Goal: Browse casually: Explore the website without a specific task or goal

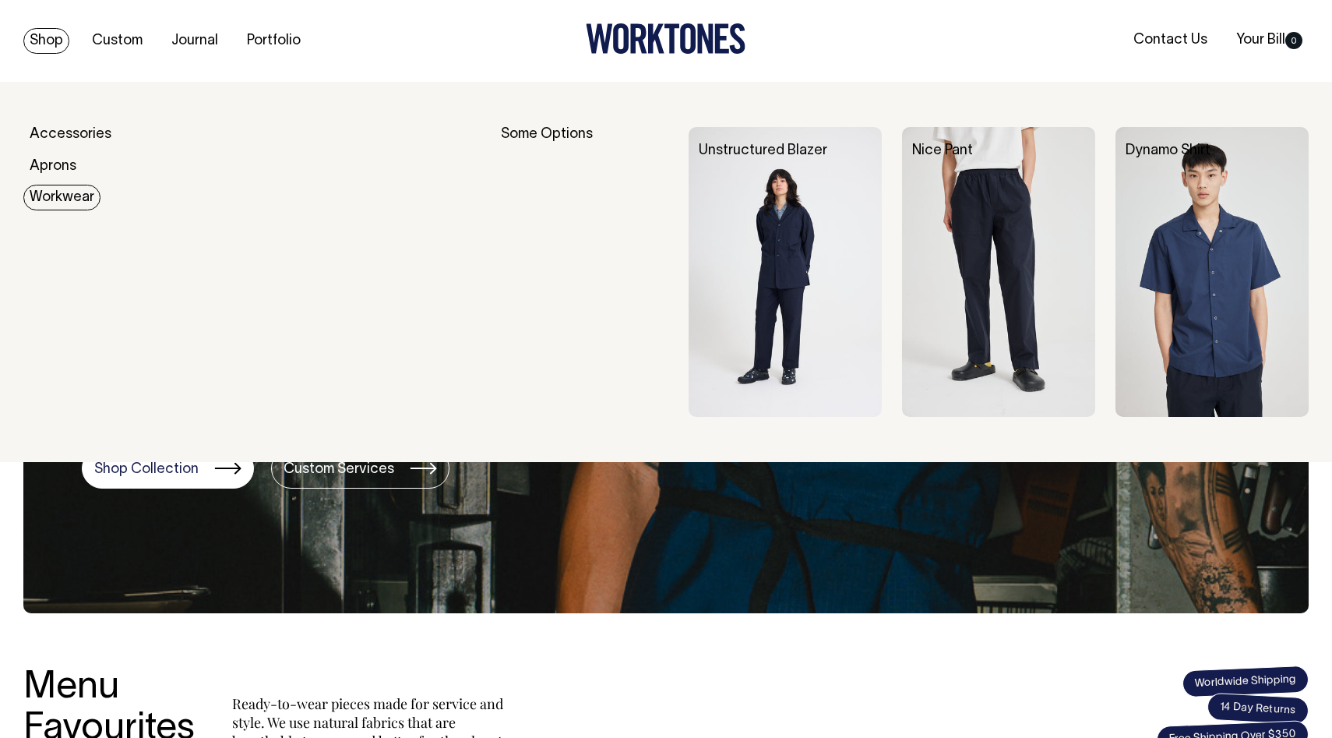
click at [69, 202] on link "Workwear" at bounding box center [61, 198] width 77 height 26
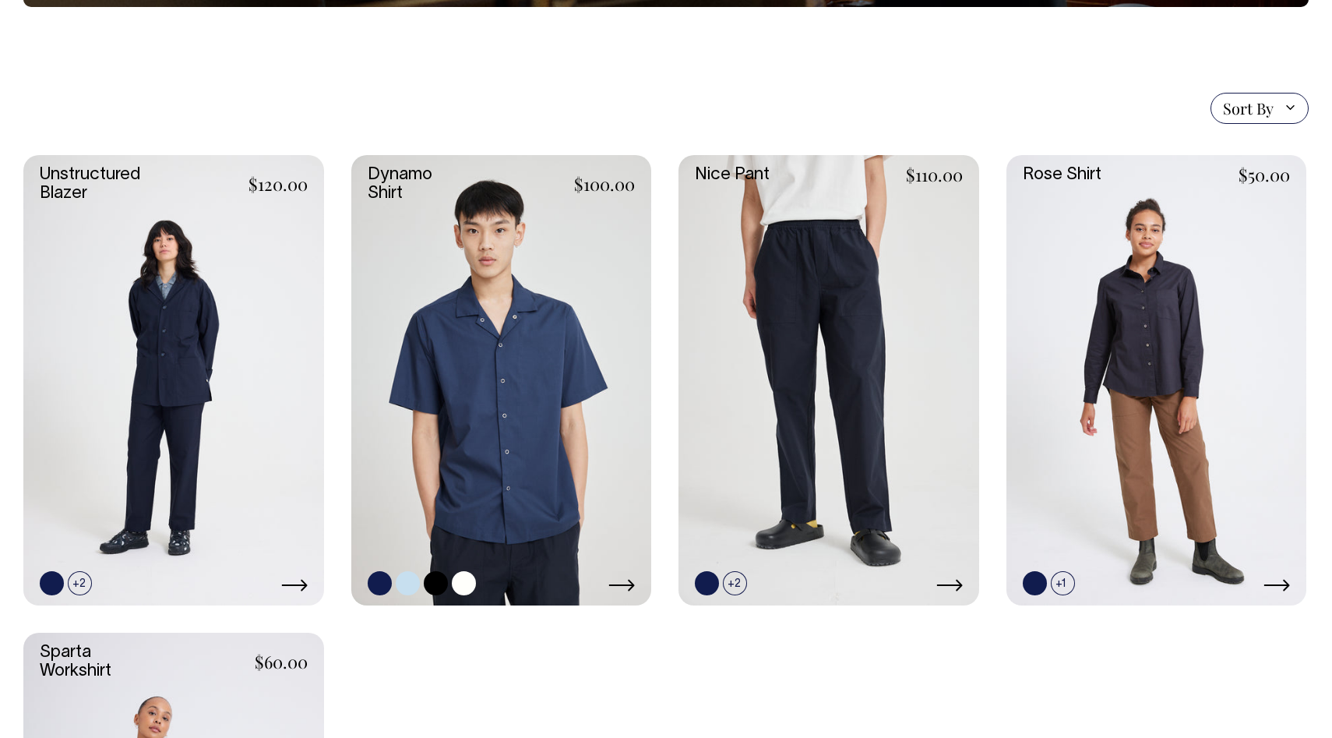
scroll to position [366, 0]
click at [465, 580] on link at bounding box center [464, 583] width 24 height 24
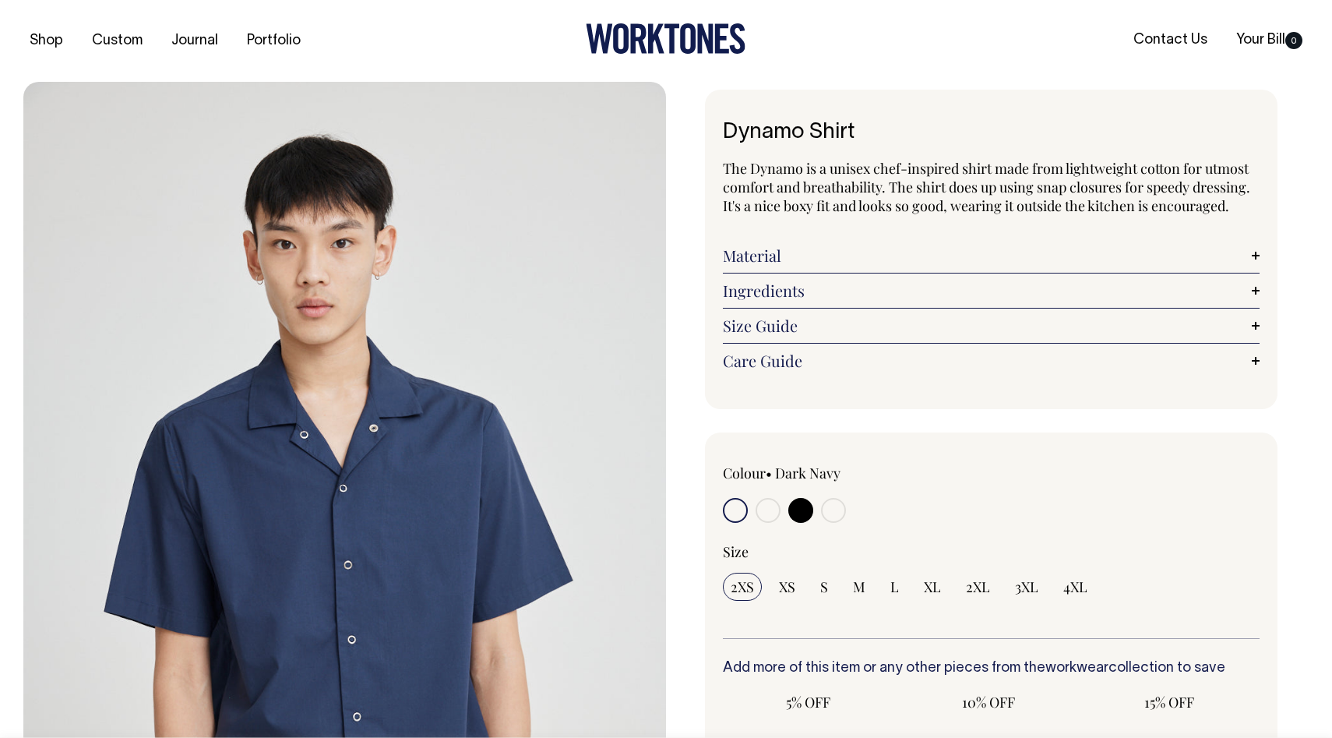
radio input "true"
select select "Off-White"
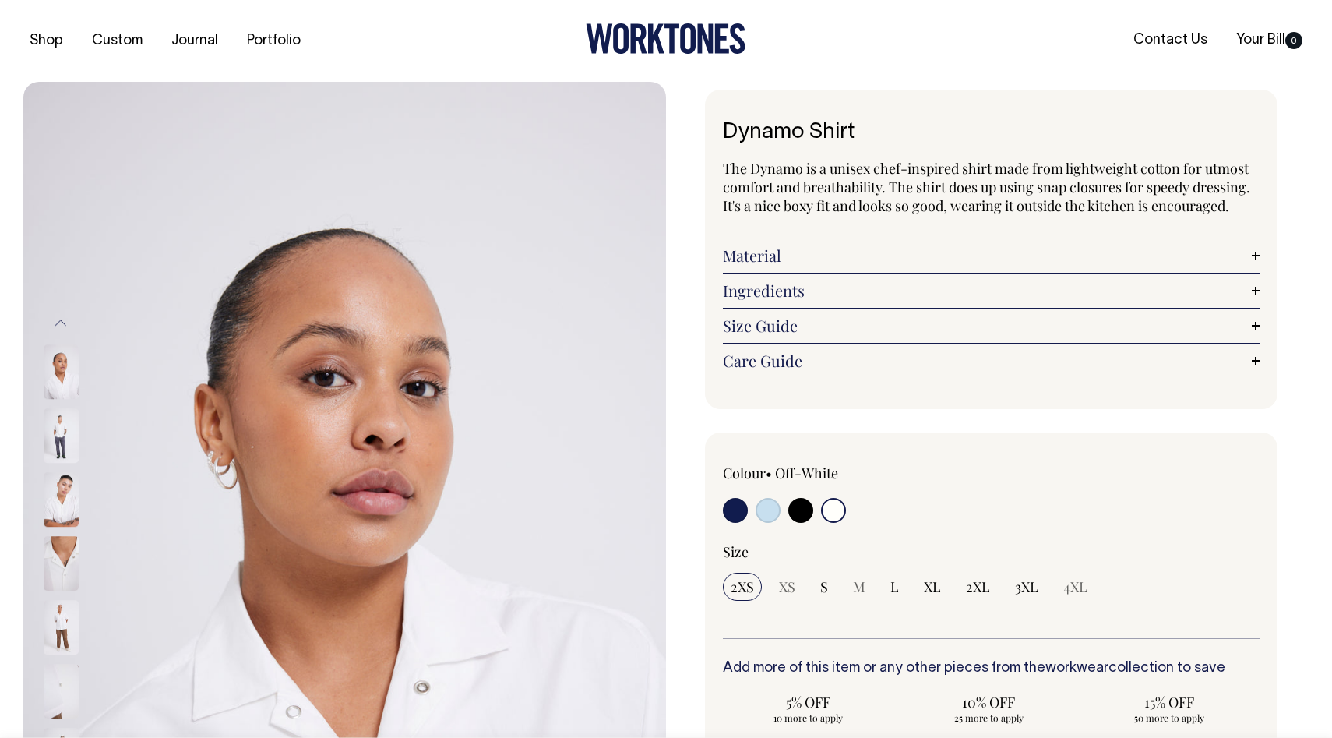
click at [732, 510] on input "radio" at bounding box center [735, 510] width 25 height 25
radio input "true"
select select "Dark Navy"
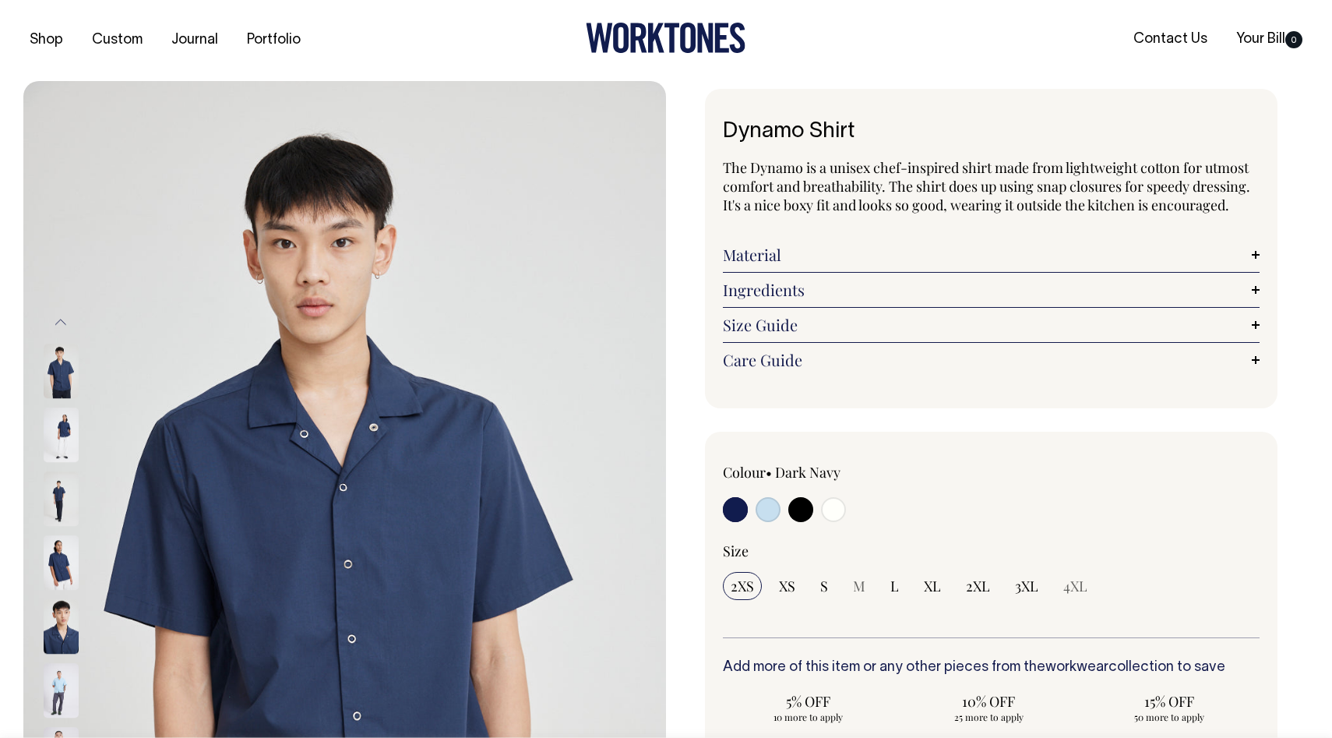
scroll to position [2, 0]
click at [806, 511] on input "radio" at bounding box center [801, 508] width 25 height 25
radio input "true"
select select "Black"
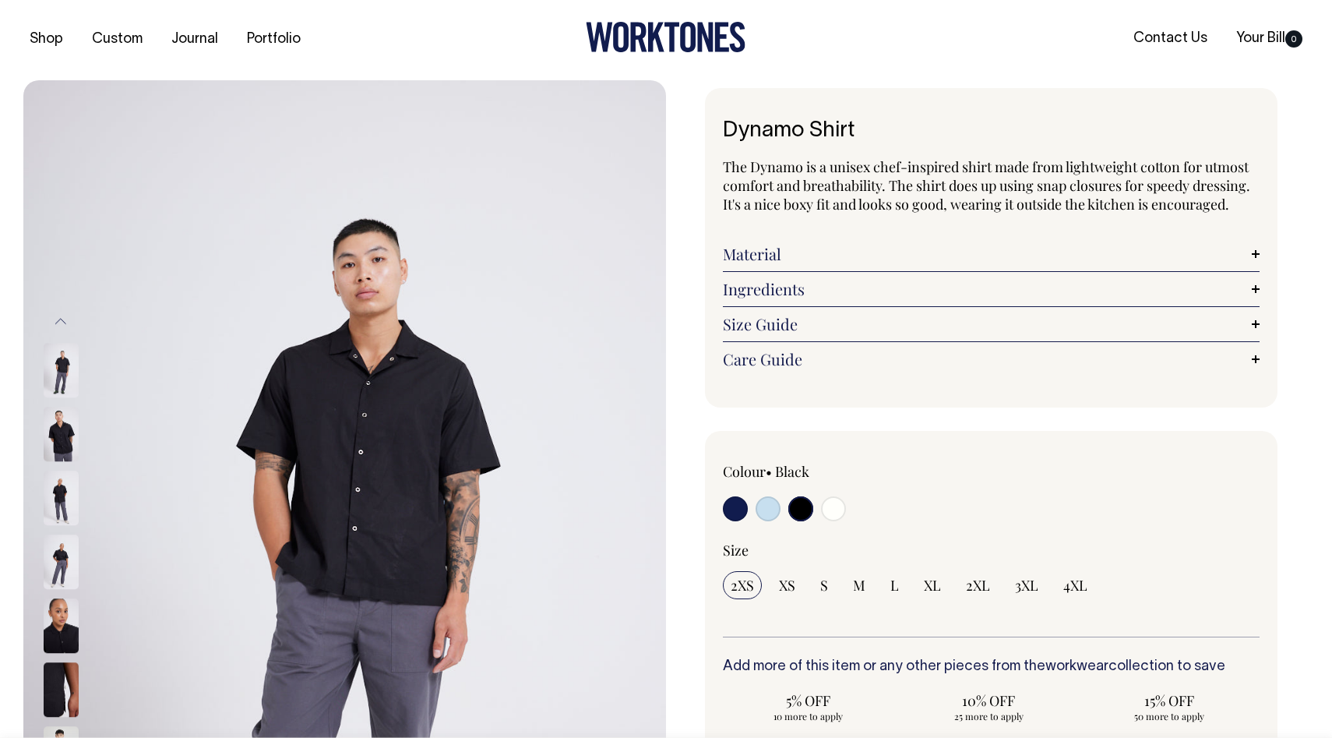
click at [773, 513] on input "radio" at bounding box center [768, 508] width 25 height 25
radio input "true"
select select "True Blue"
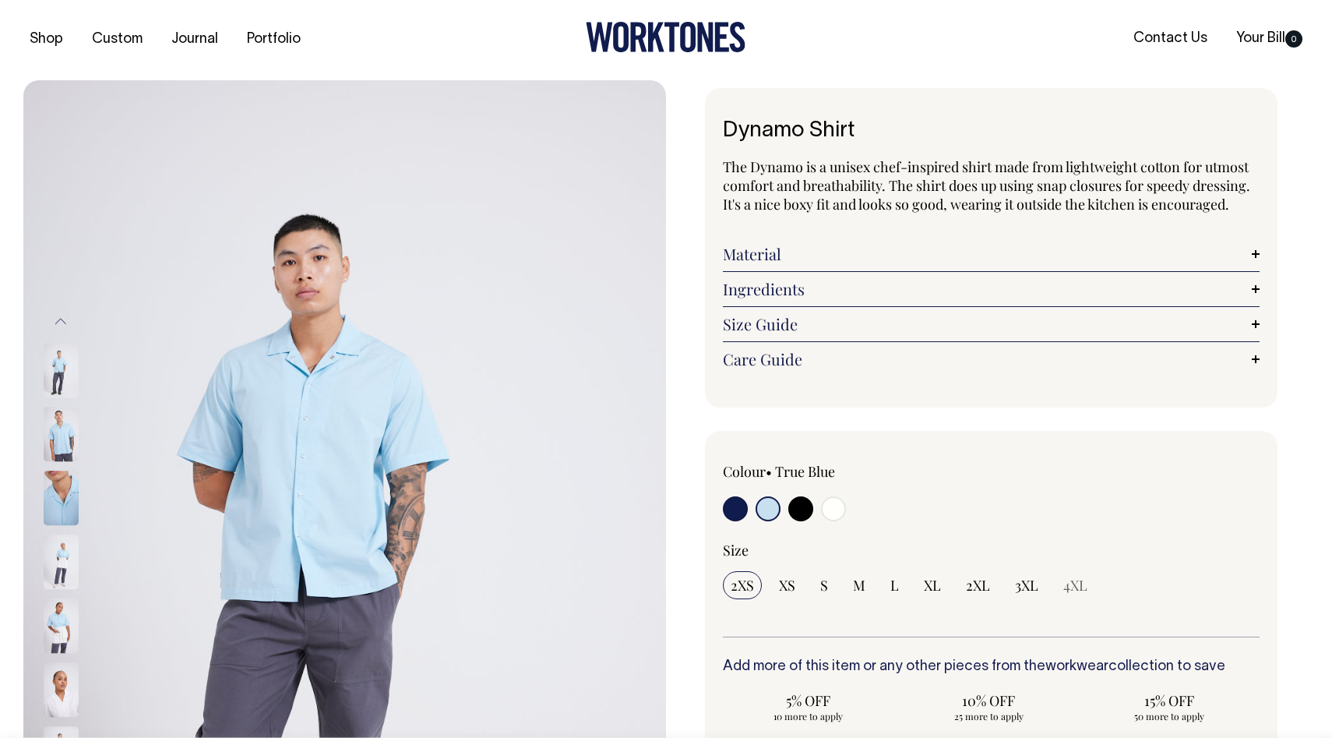
click at [829, 509] on input "radio" at bounding box center [833, 508] width 25 height 25
radio input "true"
select select "Off-White"
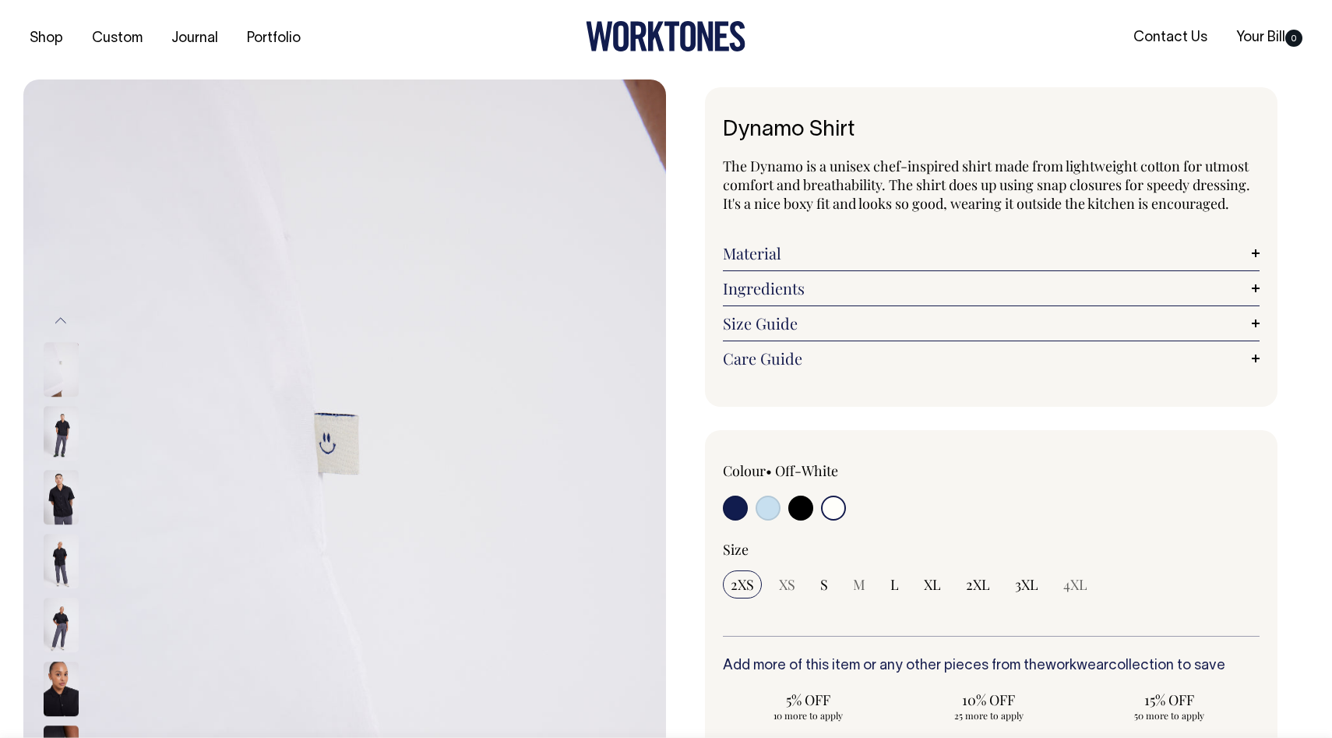
scroll to position [3, 0]
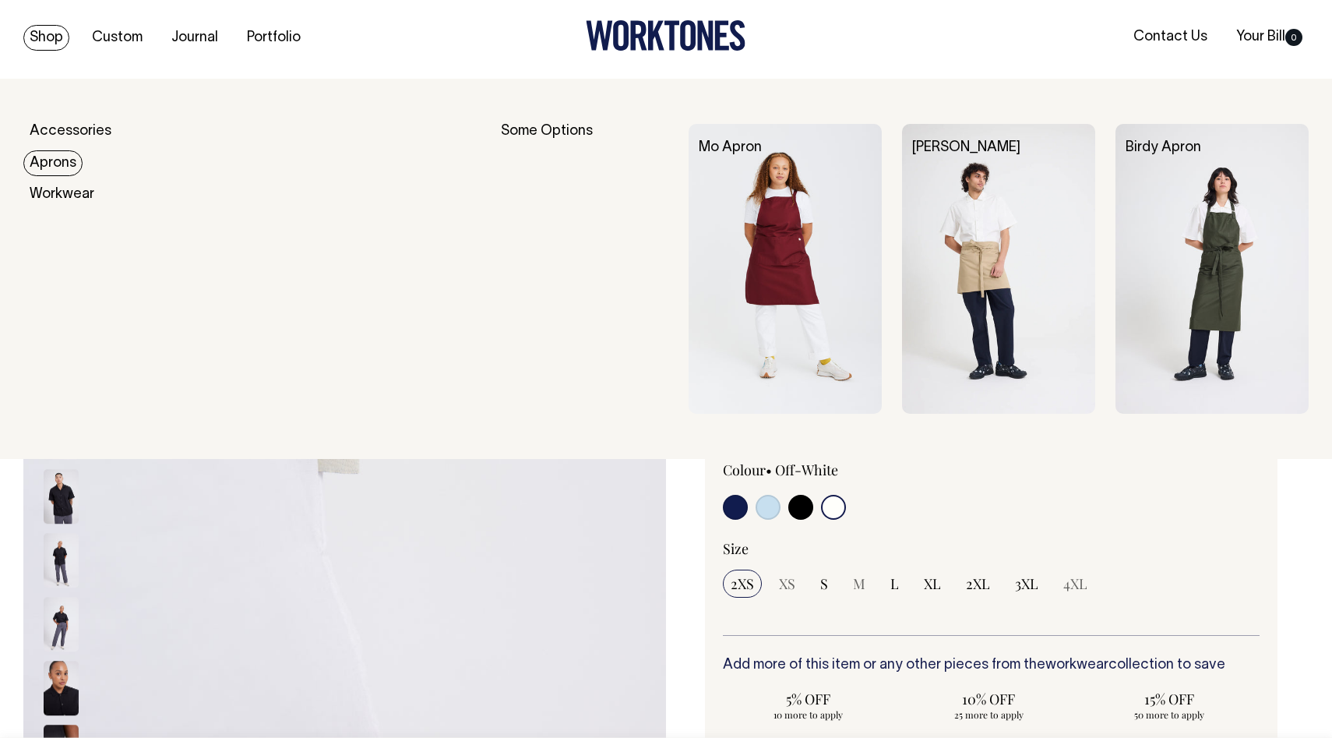
click at [44, 159] on link "Aprons" at bounding box center [52, 163] width 59 height 26
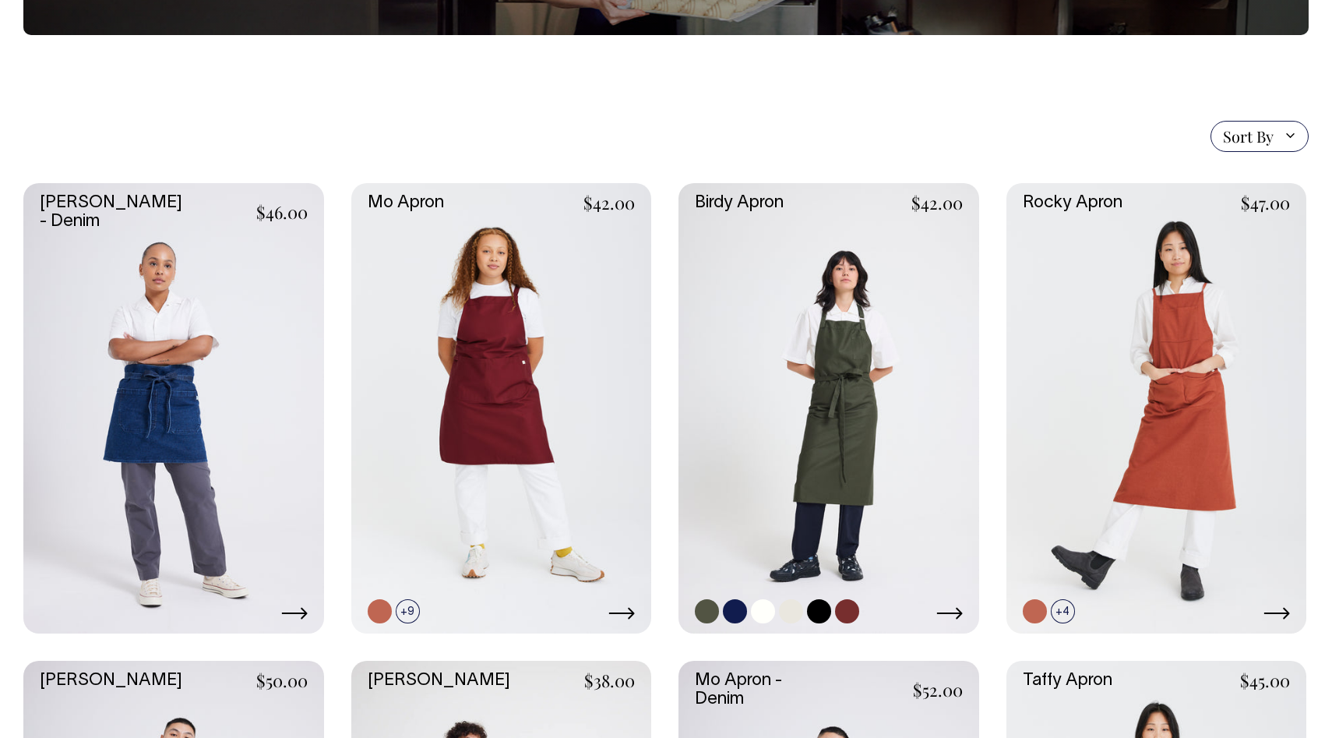
scroll to position [296, 0]
click at [848, 379] on link at bounding box center [829, 408] width 301 height 450
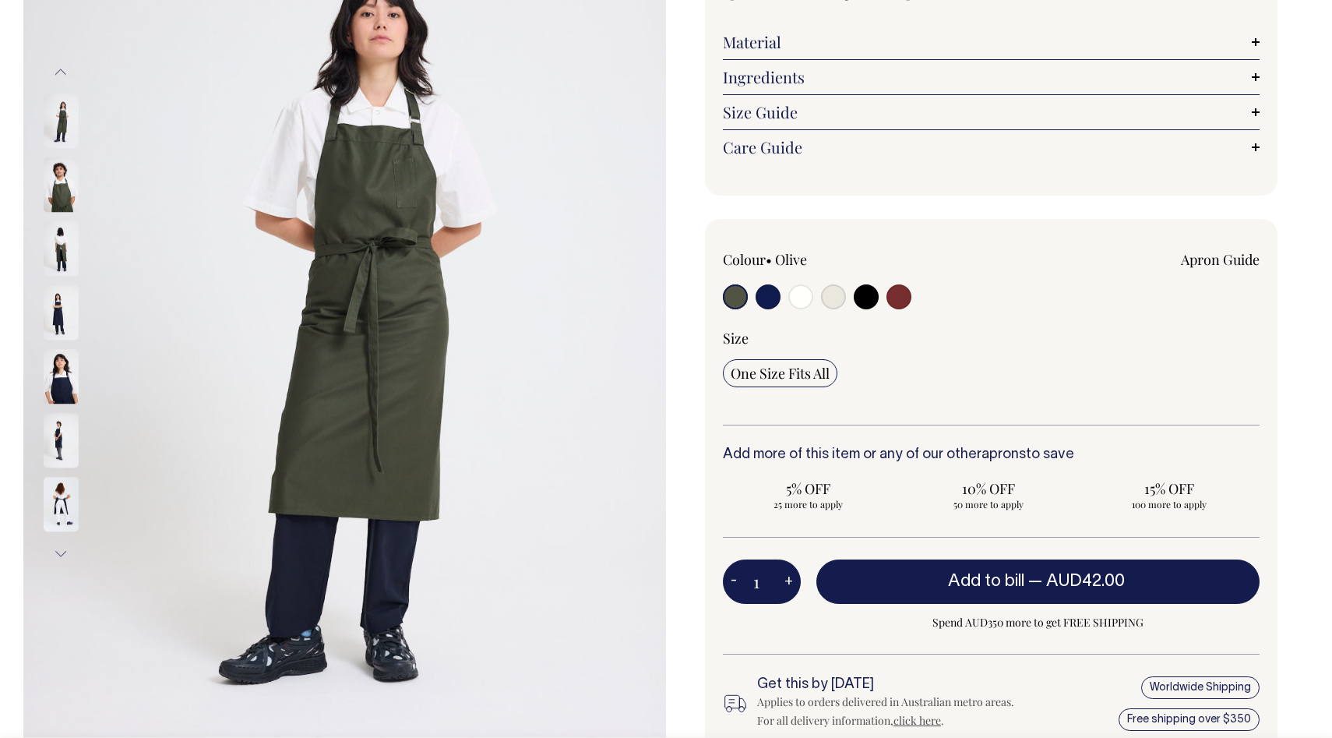
scroll to position [252, 0]
click at [65, 186] on img at bounding box center [61, 184] width 35 height 55
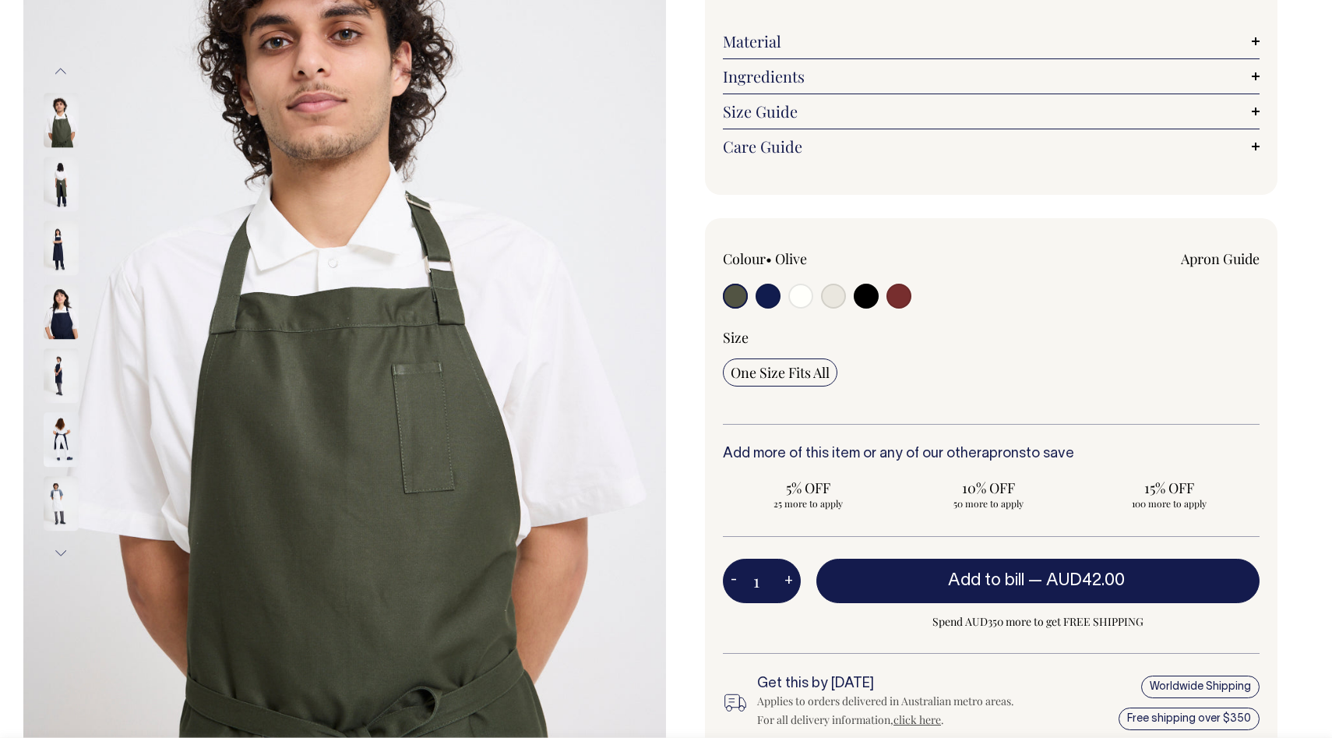
click at [774, 299] on input "radio" at bounding box center [768, 296] width 25 height 25
radio input "true"
select select "Dark Navy"
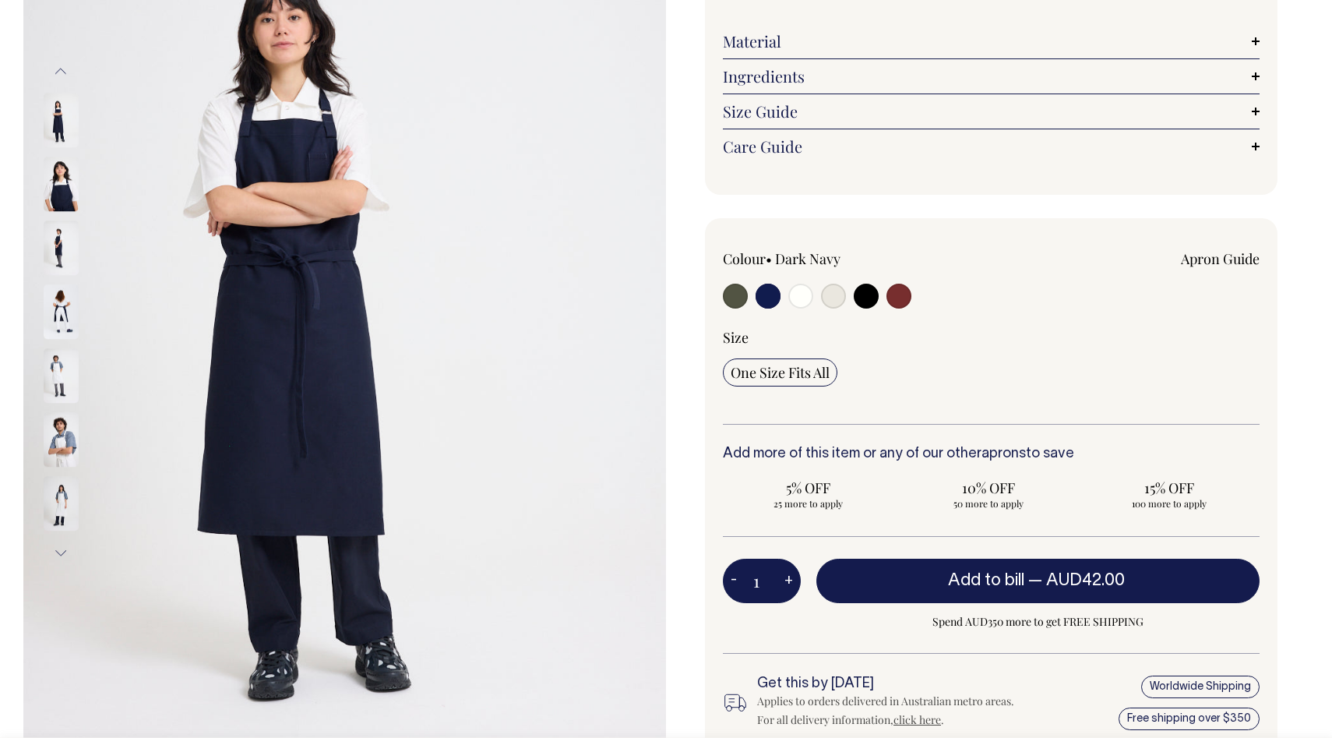
click at [794, 298] on input "radio" at bounding box center [801, 296] width 25 height 25
radio input "true"
select select "Off-White"
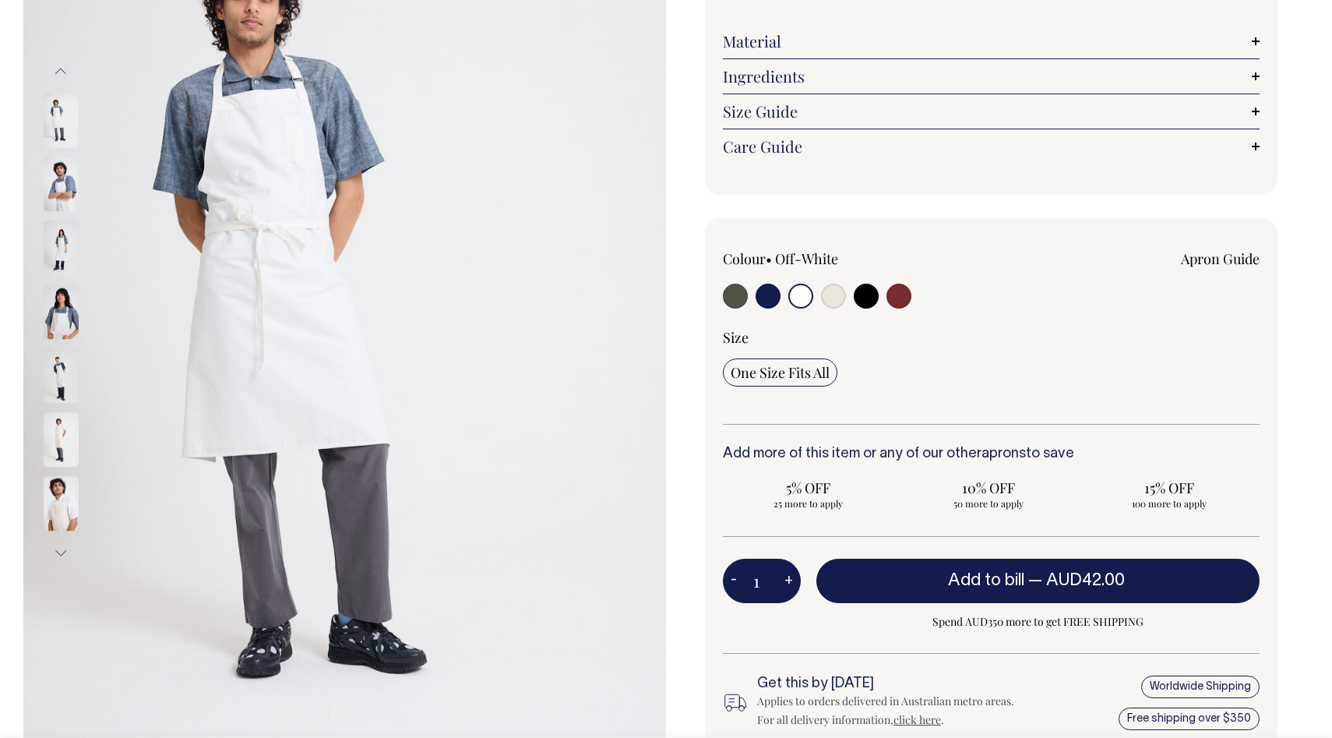
click at [829, 297] on input "radio" at bounding box center [833, 296] width 25 height 25
radio input "true"
select select "Natural"
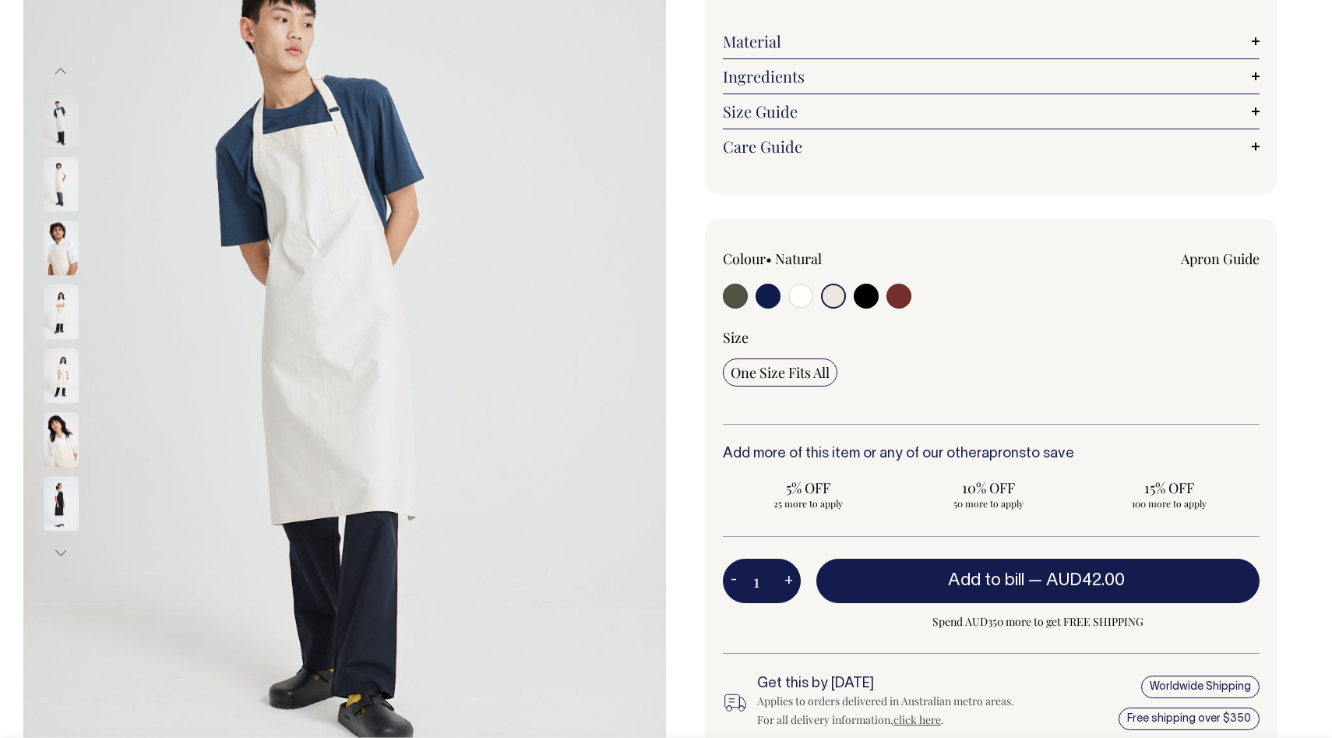
click at [804, 296] on input "radio" at bounding box center [801, 296] width 25 height 25
radio input "true"
select select "Off-White"
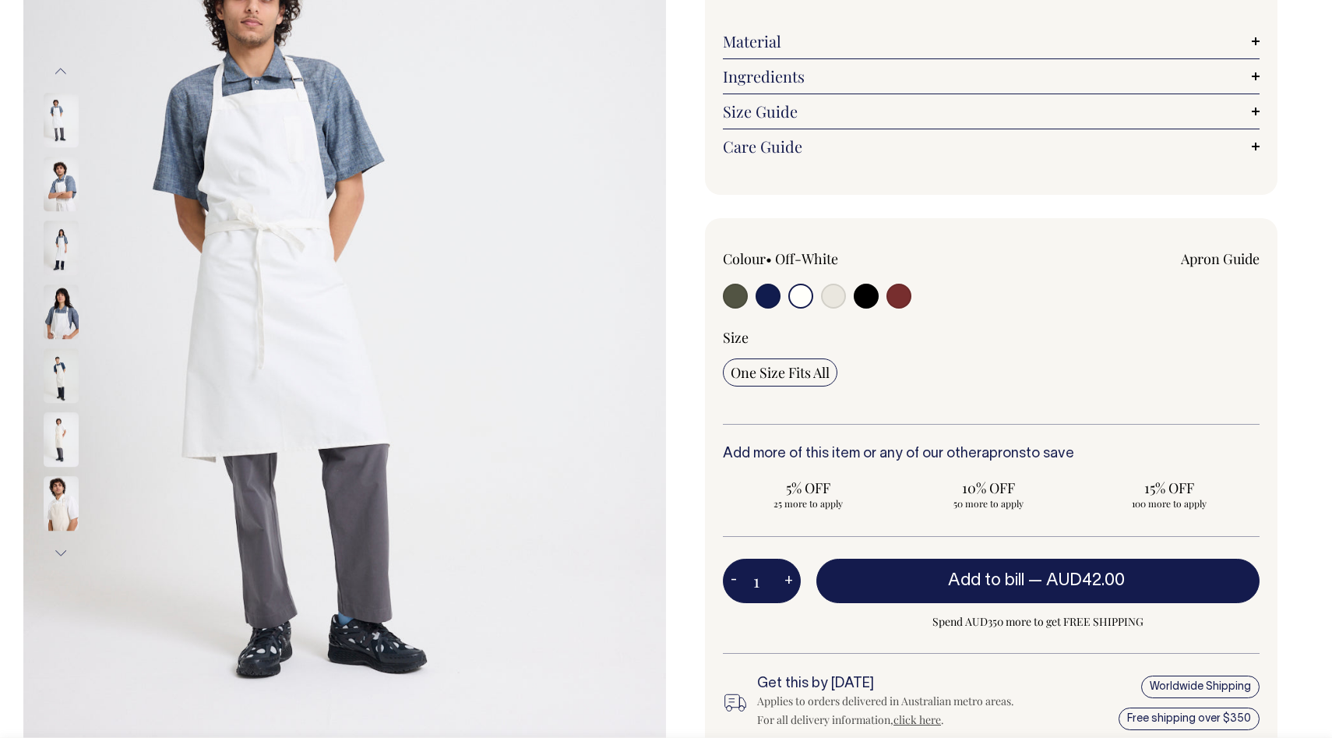
click at [840, 293] on input "radio" at bounding box center [833, 296] width 25 height 25
radio input "true"
select select "Natural"
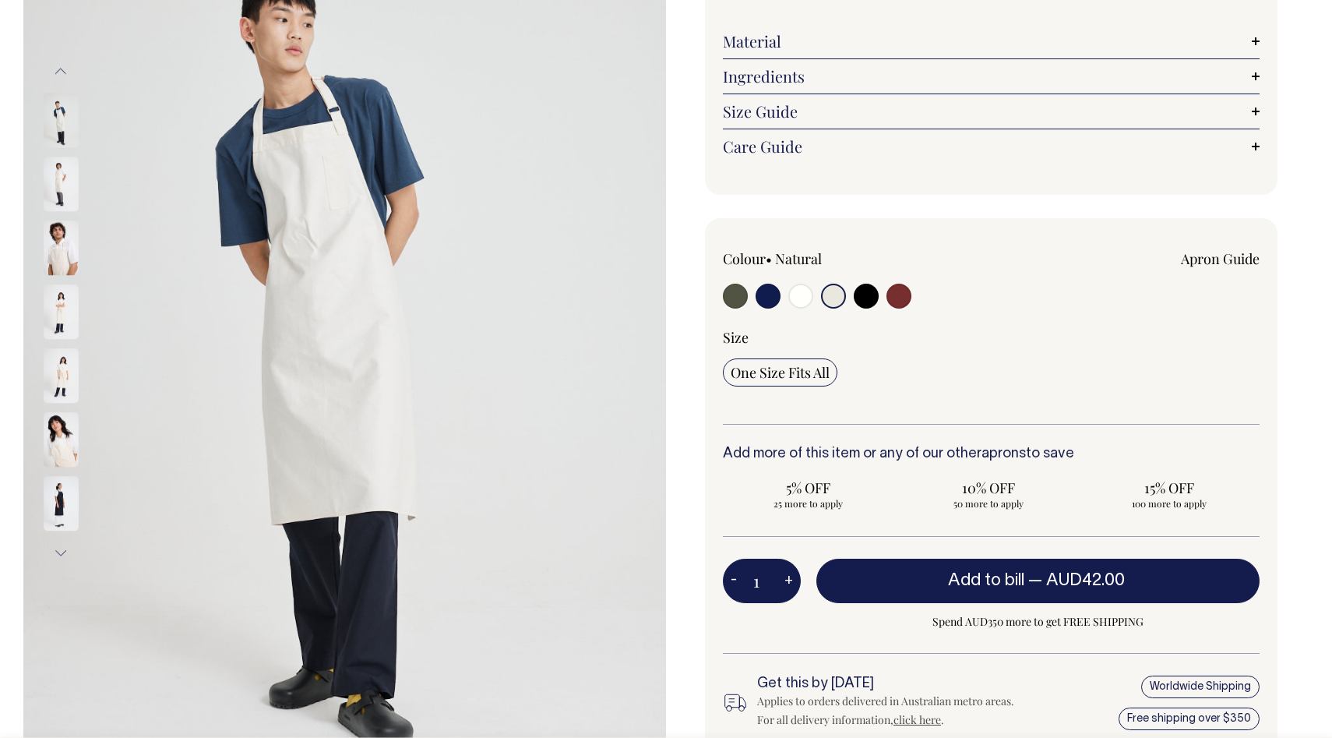
click at [866, 292] on input "radio" at bounding box center [866, 296] width 25 height 25
radio input "true"
select select "Black"
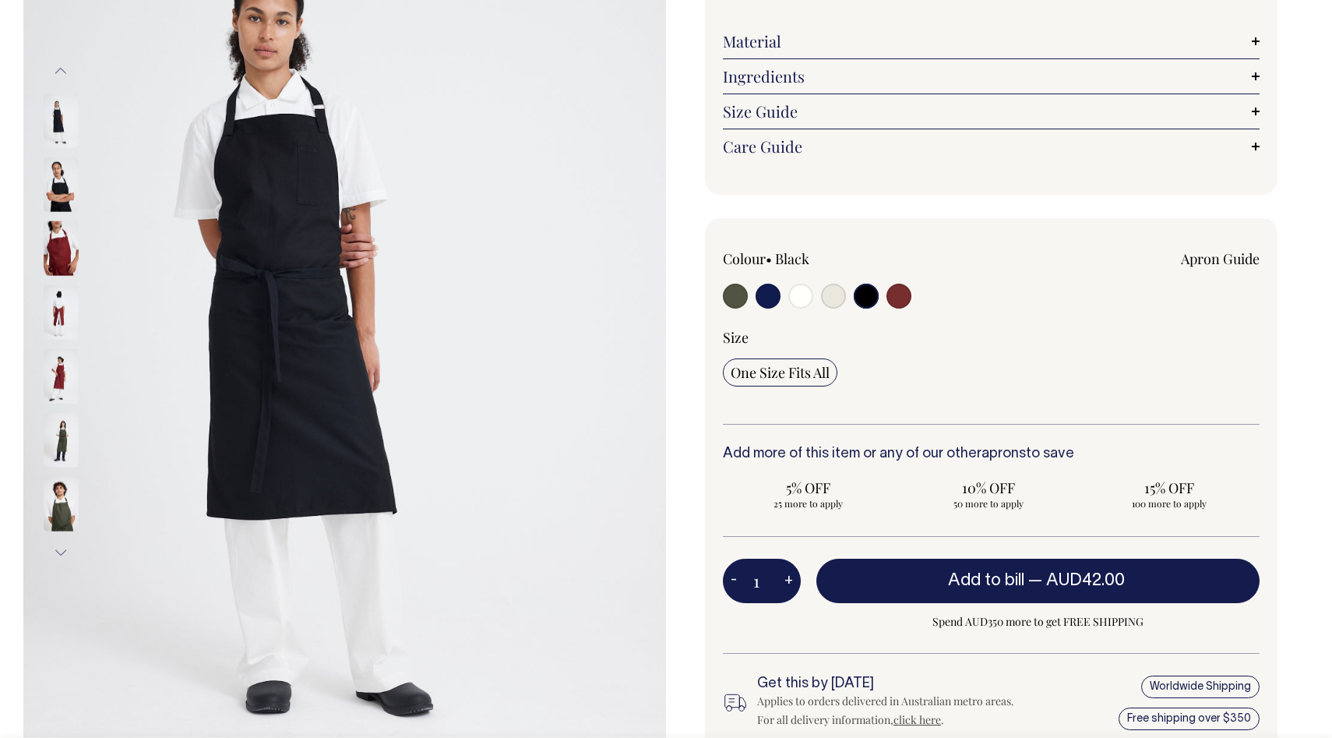
click at [892, 294] on input "radio" at bounding box center [899, 296] width 25 height 25
radio input "true"
select select "Burgundy"
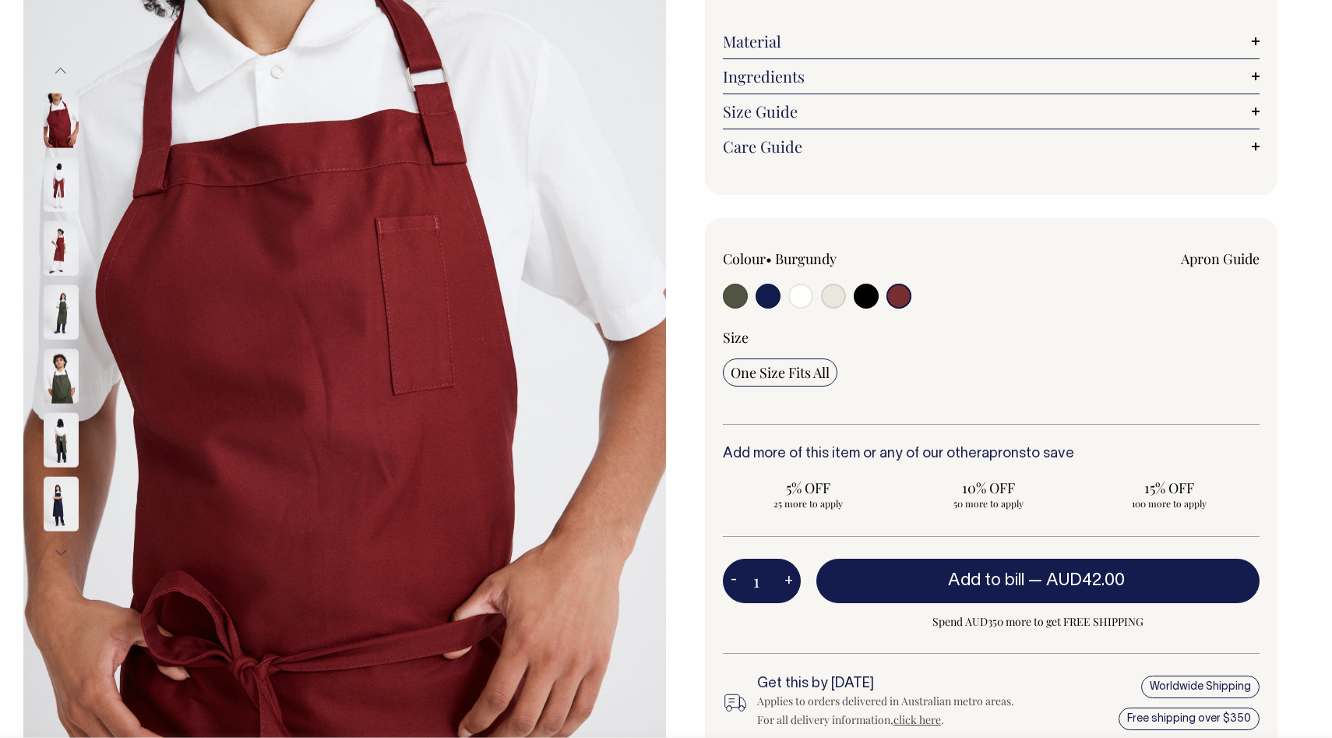
click at [736, 297] on input "radio" at bounding box center [735, 296] width 25 height 25
radio input "true"
select select "Olive"
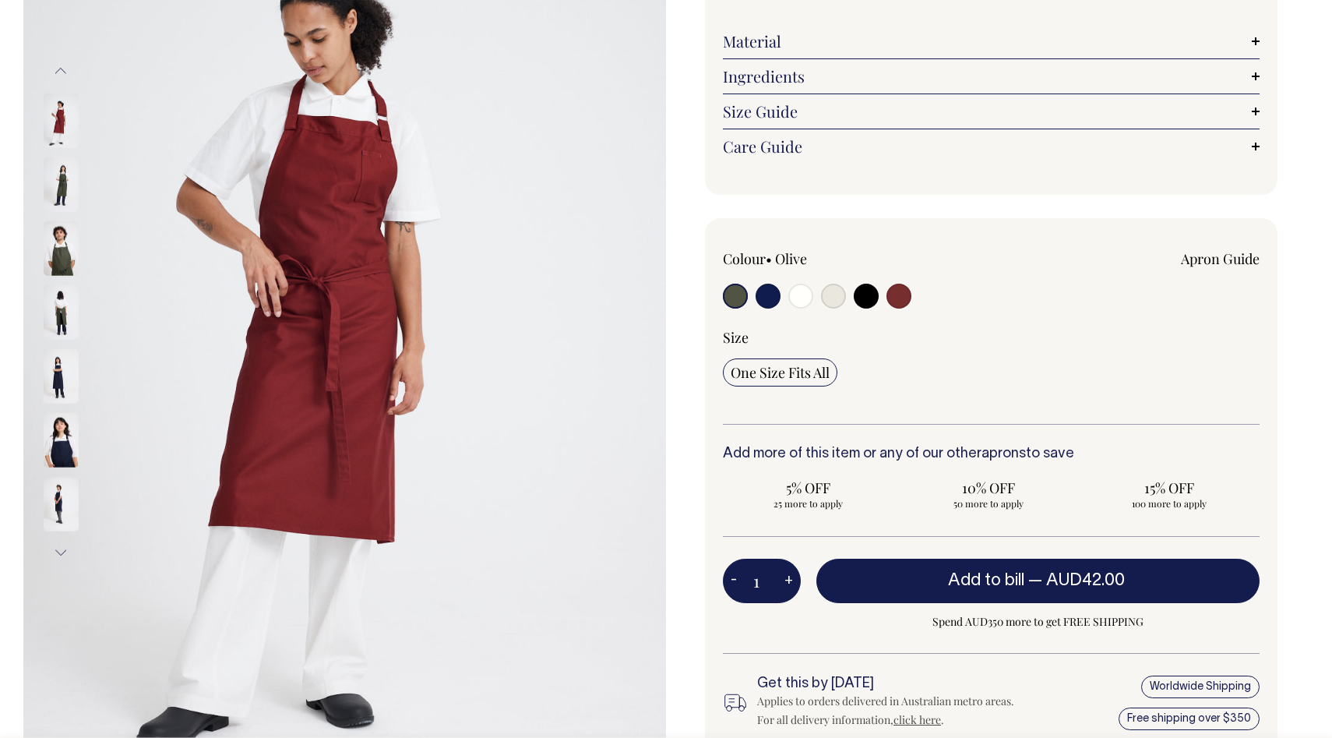
click at [732, 298] on input "radio" at bounding box center [735, 296] width 25 height 25
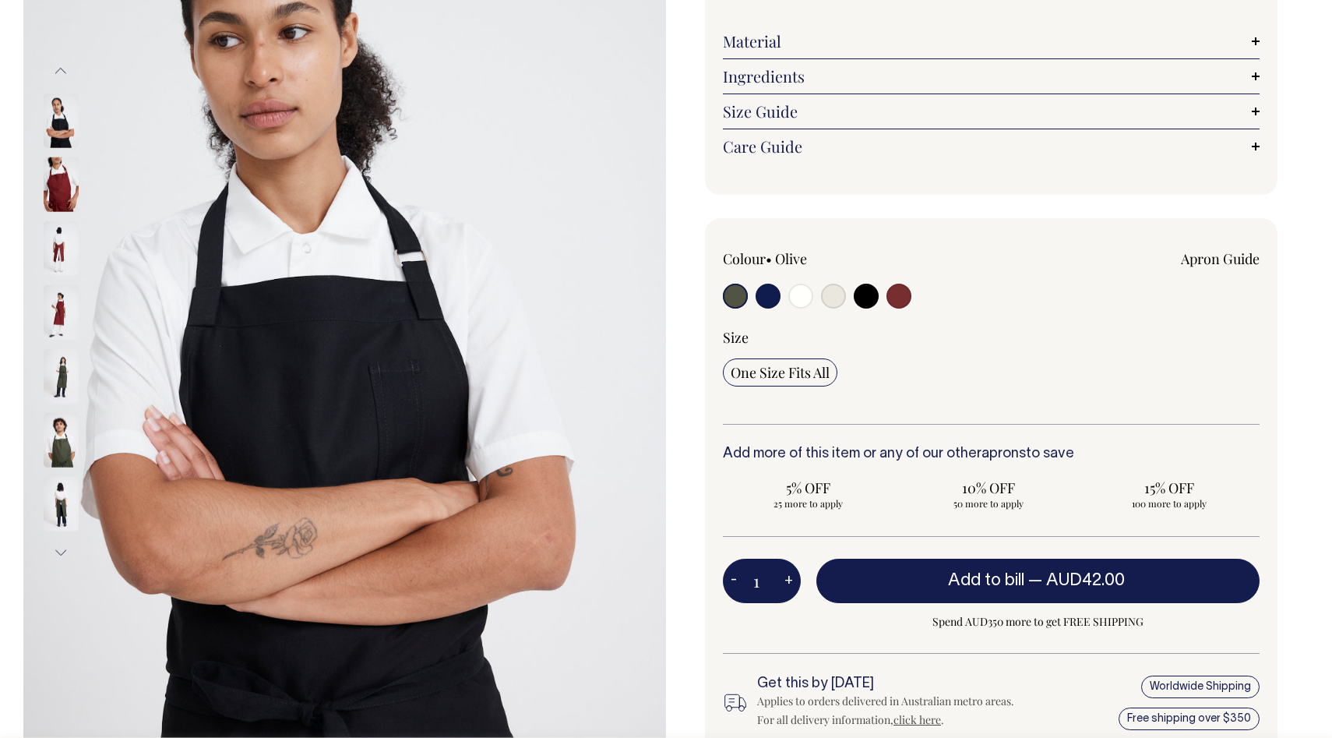
drag, startPoint x: 751, startPoint y: 295, endPoint x: 743, endPoint y: 297, distance: 8.7
click at [751, 296] on div at bounding box center [830, 298] width 215 height 29
drag, startPoint x: 729, startPoint y: 298, endPoint x: 758, endPoint y: 296, distance: 29.6
click at [730, 298] on input "radio" at bounding box center [735, 296] width 25 height 25
click at [771, 297] on input "radio" at bounding box center [768, 296] width 25 height 25
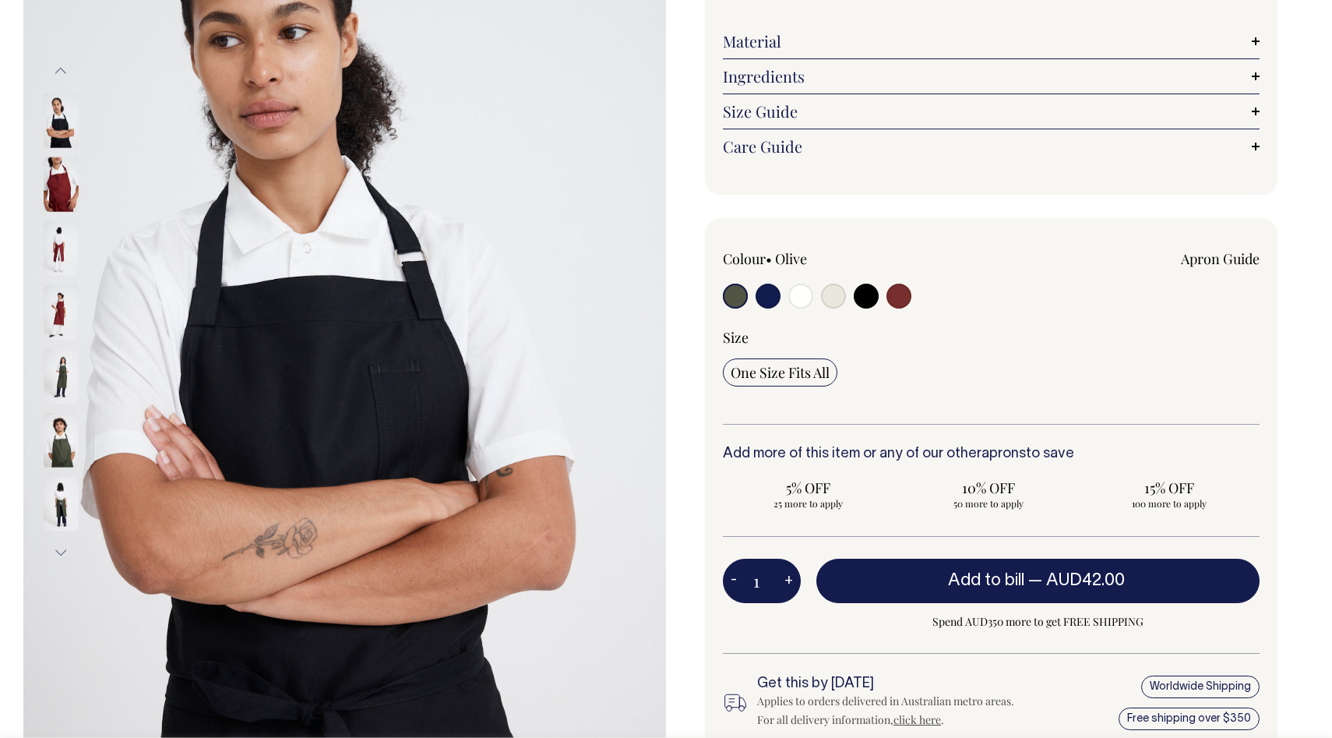
radio input "true"
select select "Dark Navy"
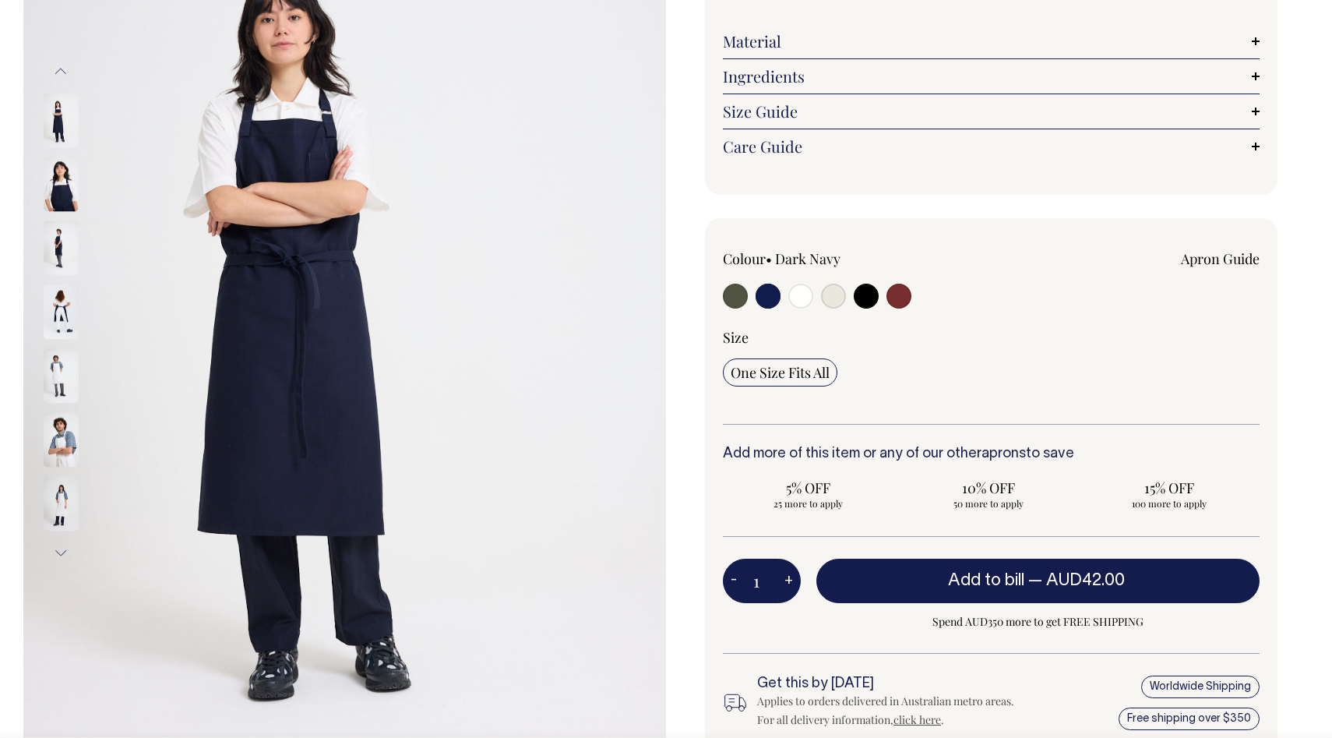
click at [742, 298] on input "radio" at bounding box center [735, 296] width 25 height 25
radio input "true"
select select "Olive"
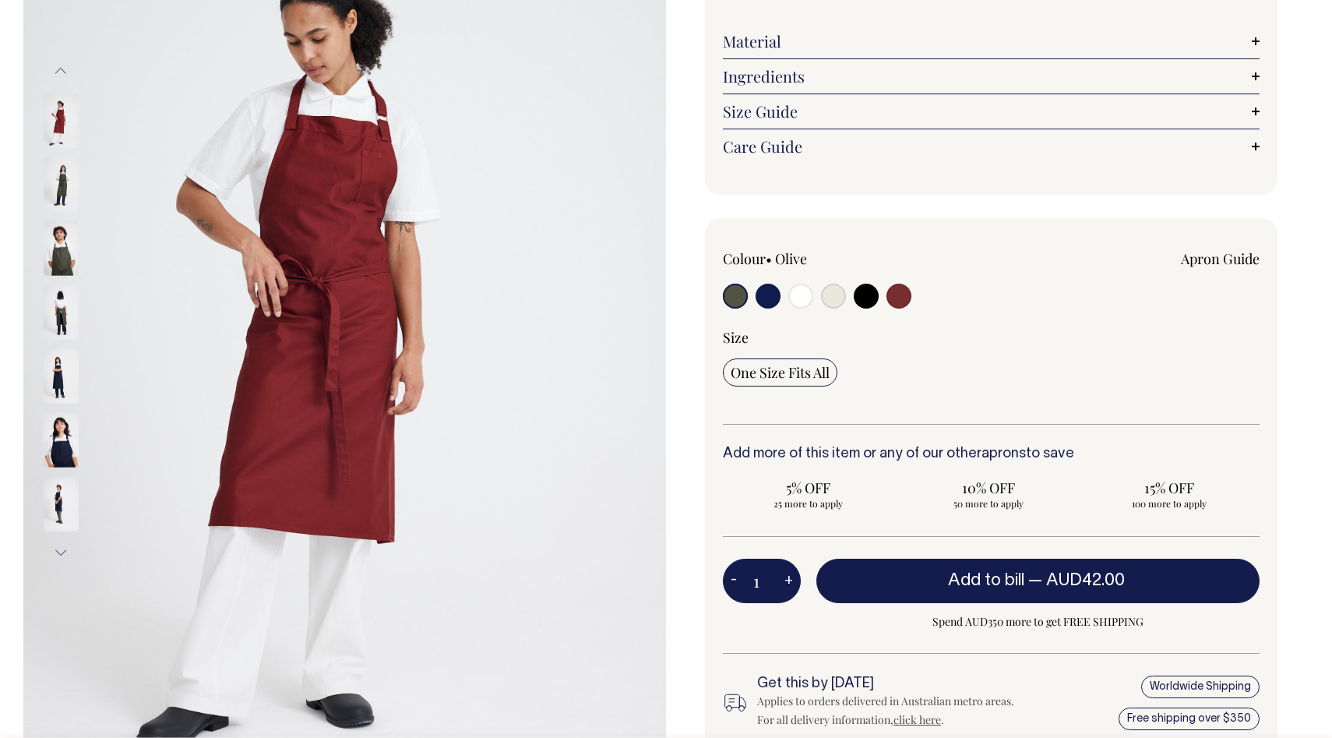
click at [736, 298] on input "radio" at bounding box center [735, 296] width 25 height 25
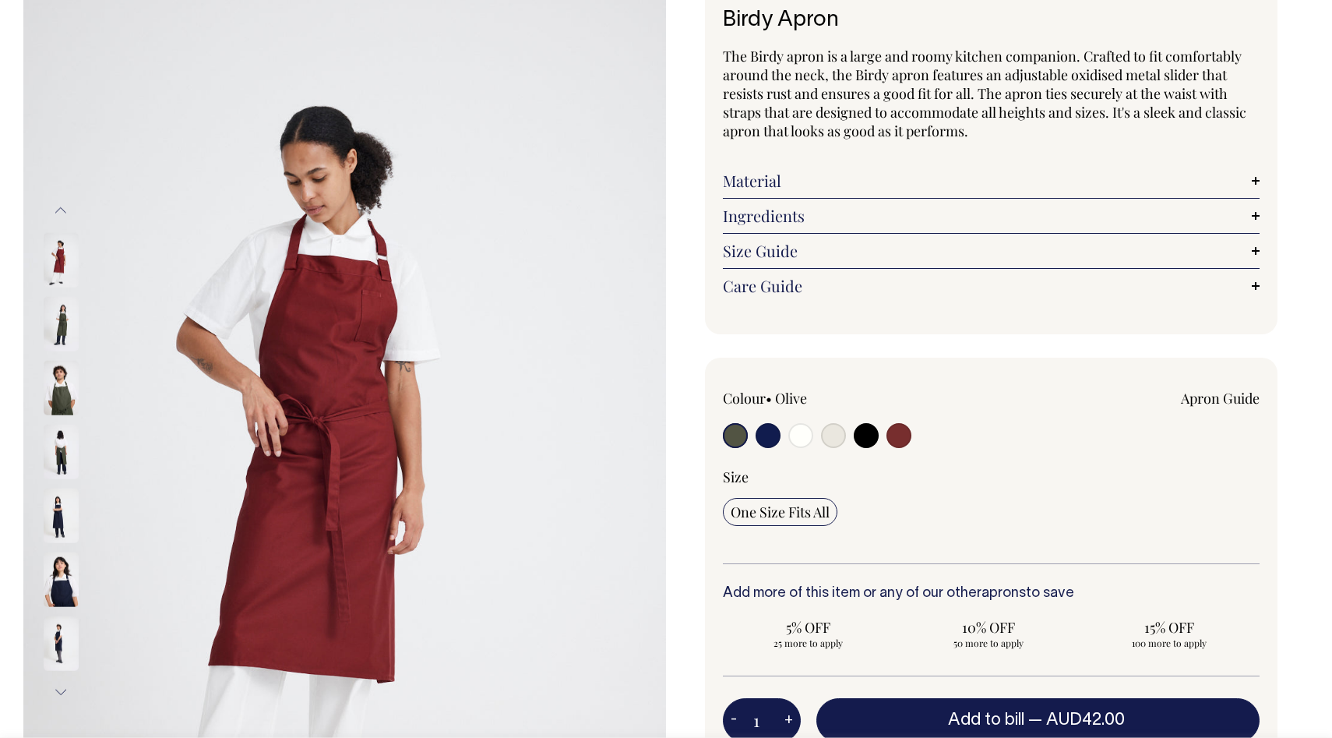
click at [803, 174] on link "Material" at bounding box center [991, 180] width 537 height 19
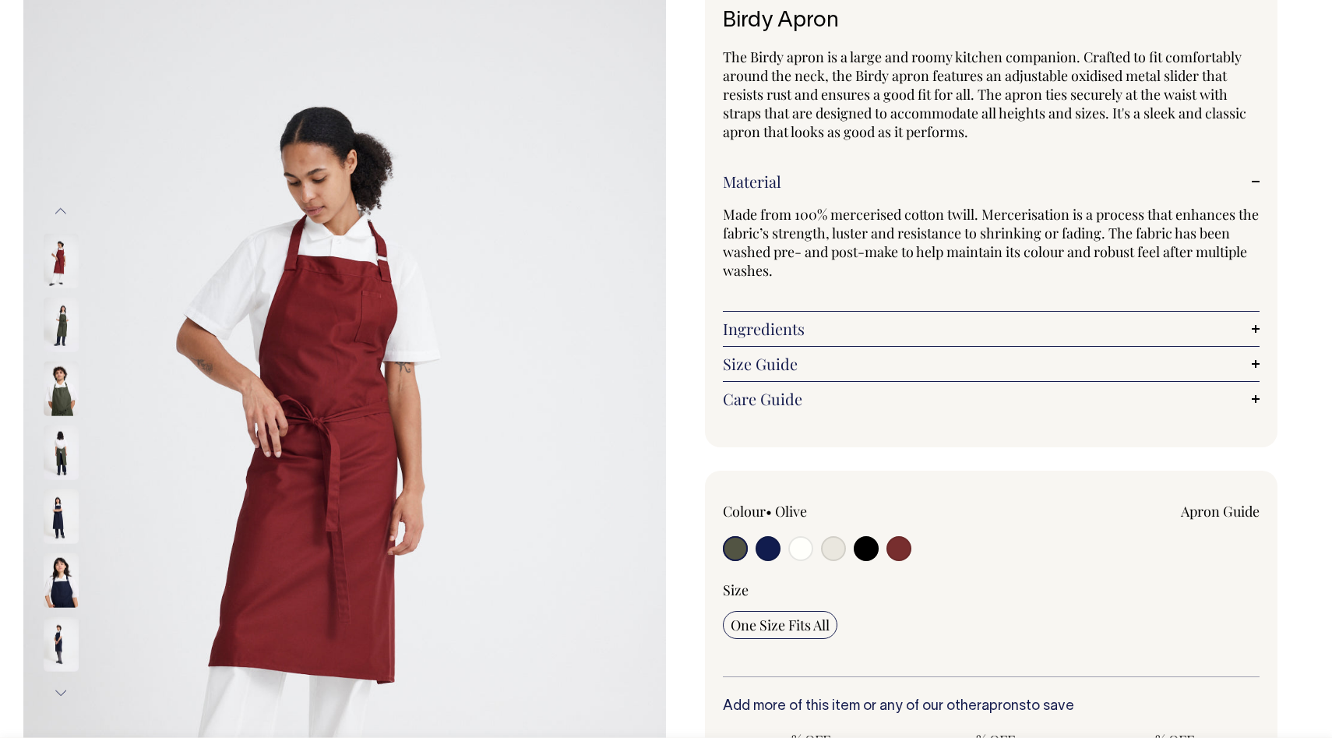
scroll to position [111, 0]
click at [808, 181] on link "Material" at bounding box center [991, 181] width 537 height 19
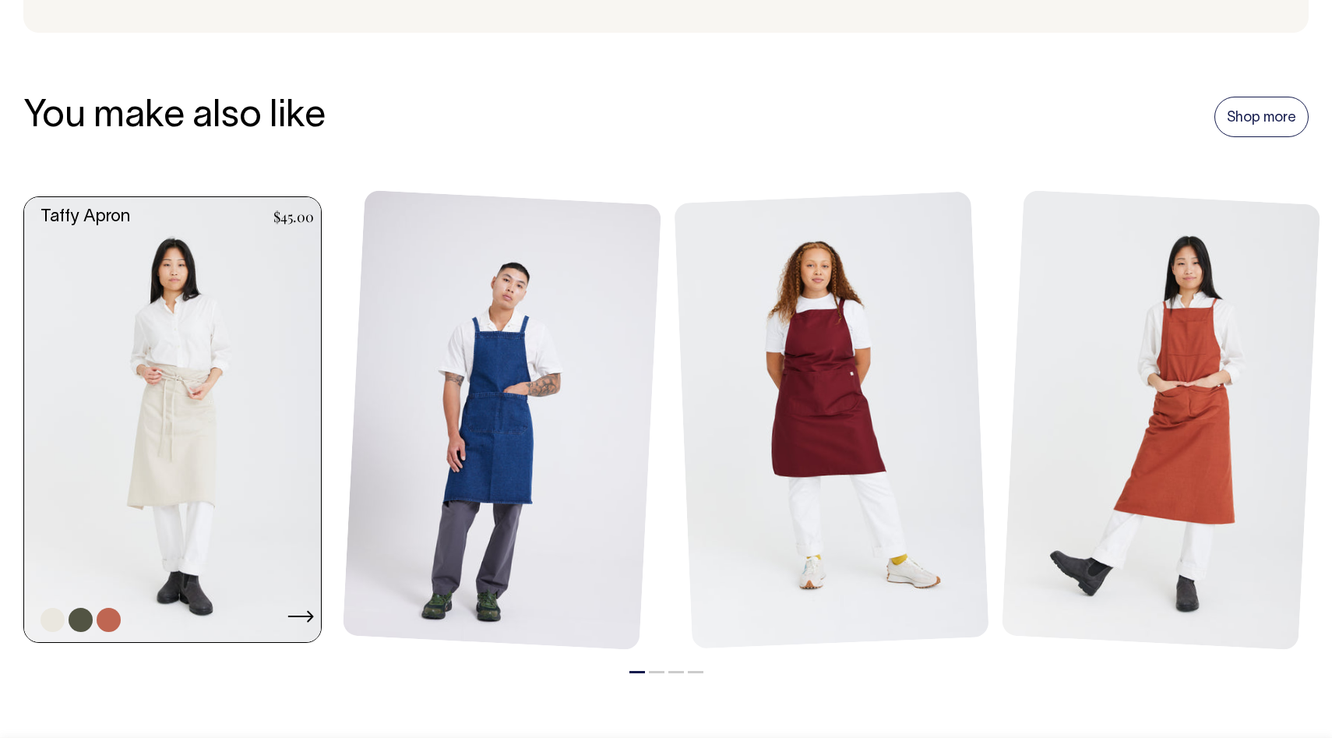
scroll to position [1752, 0]
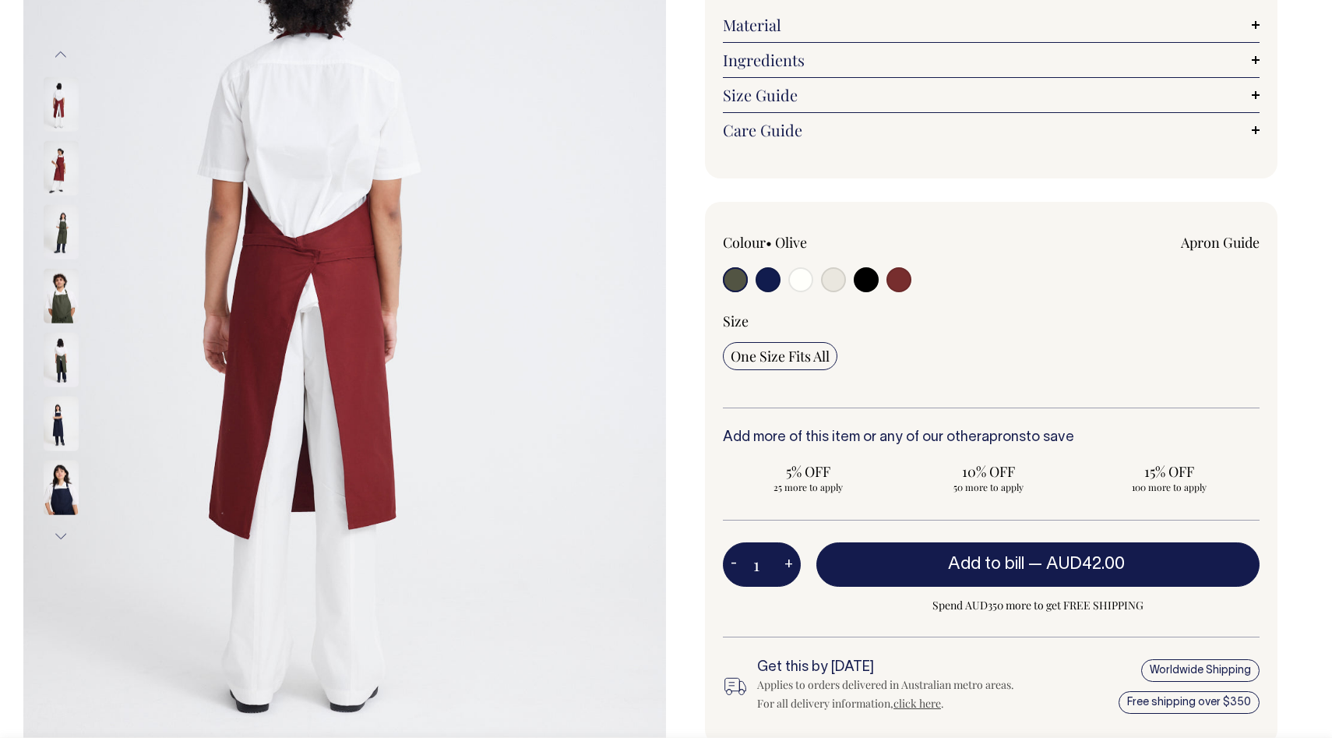
click at [728, 273] on input "radio" at bounding box center [735, 279] width 25 height 25
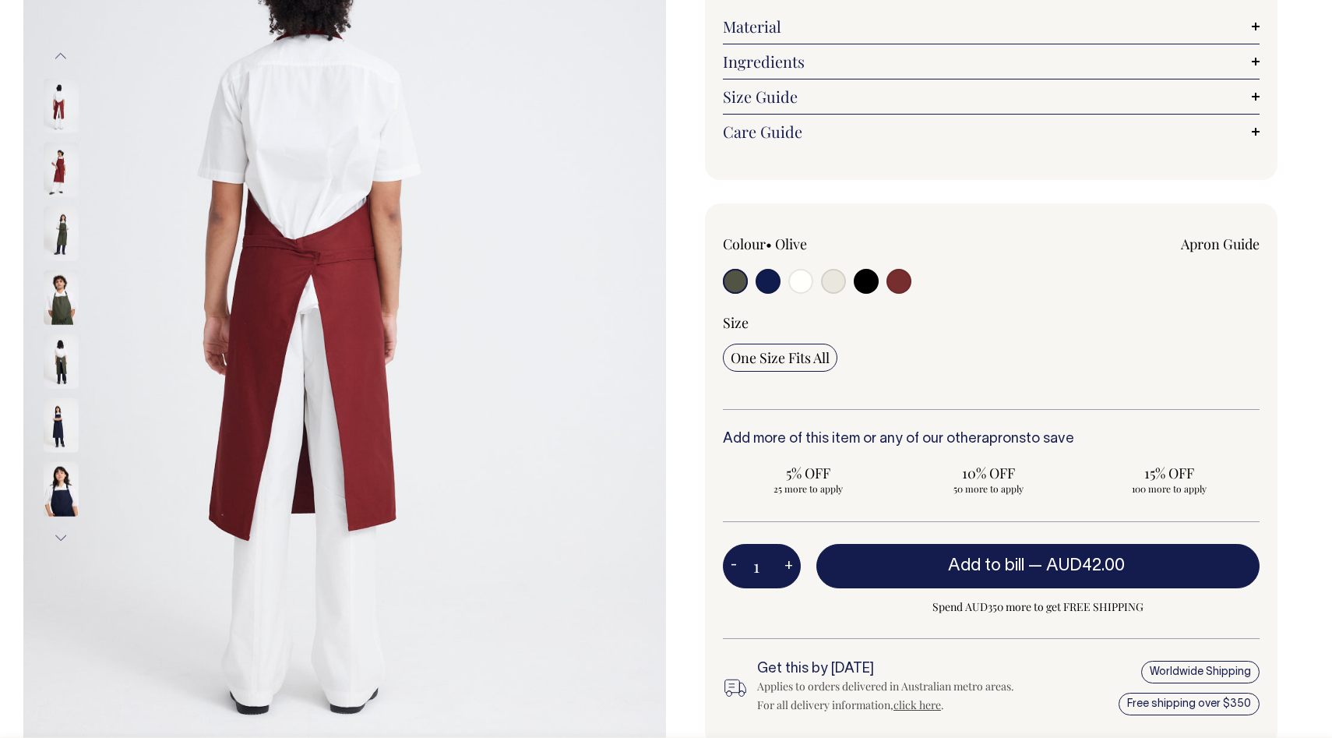
scroll to position [266, 0]
click at [732, 282] on input "radio" at bounding box center [735, 281] width 25 height 25
click at [732, 283] on input "radio" at bounding box center [735, 281] width 25 height 25
click at [753, 284] on div at bounding box center [830, 283] width 215 height 29
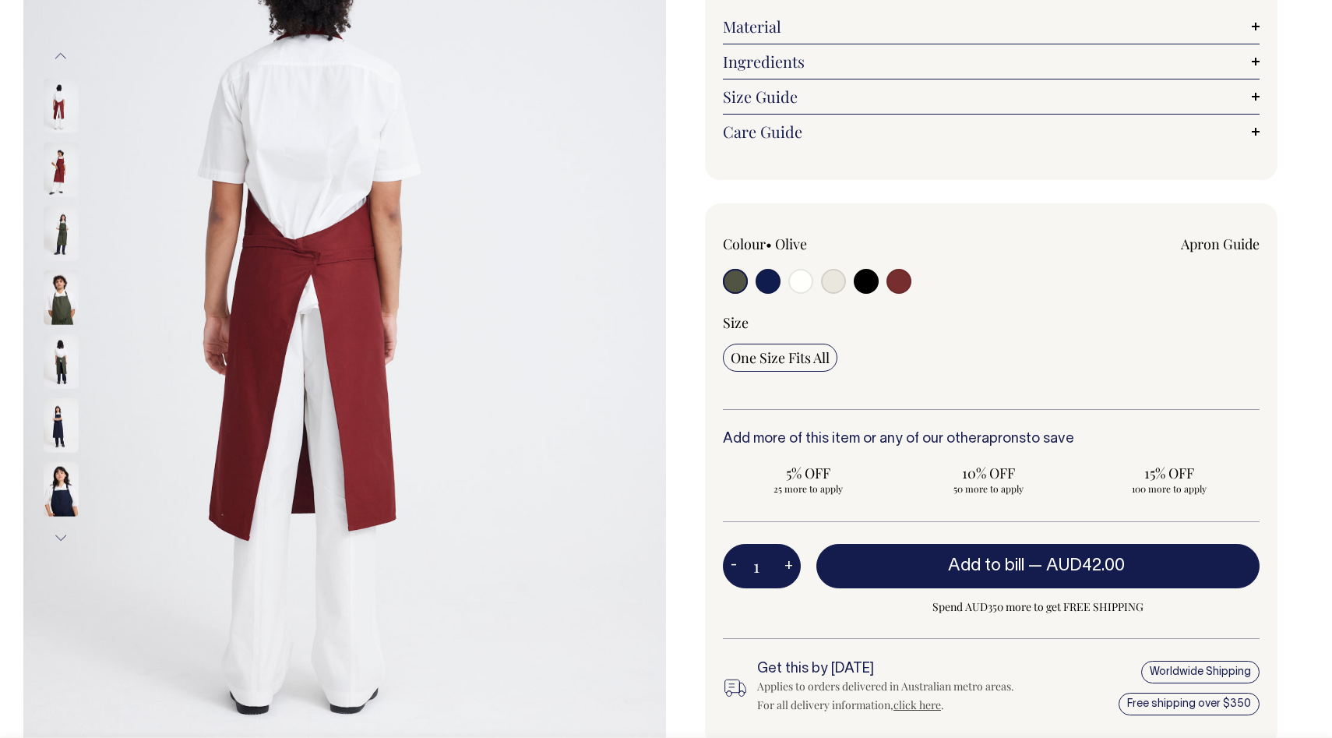
click at [752, 284] on div at bounding box center [830, 283] width 215 height 29
click at [738, 284] on input "radio" at bounding box center [735, 281] width 25 height 25
drag, startPoint x: 738, startPoint y: 284, endPoint x: 746, endPoint y: 284, distance: 8.6
click at [738, 284] on input "radio" at bounding box center [735, 281] width 25 height 25
click at [756, 285] on input "radio" at bounding box center [768, 281] width 25 height 25
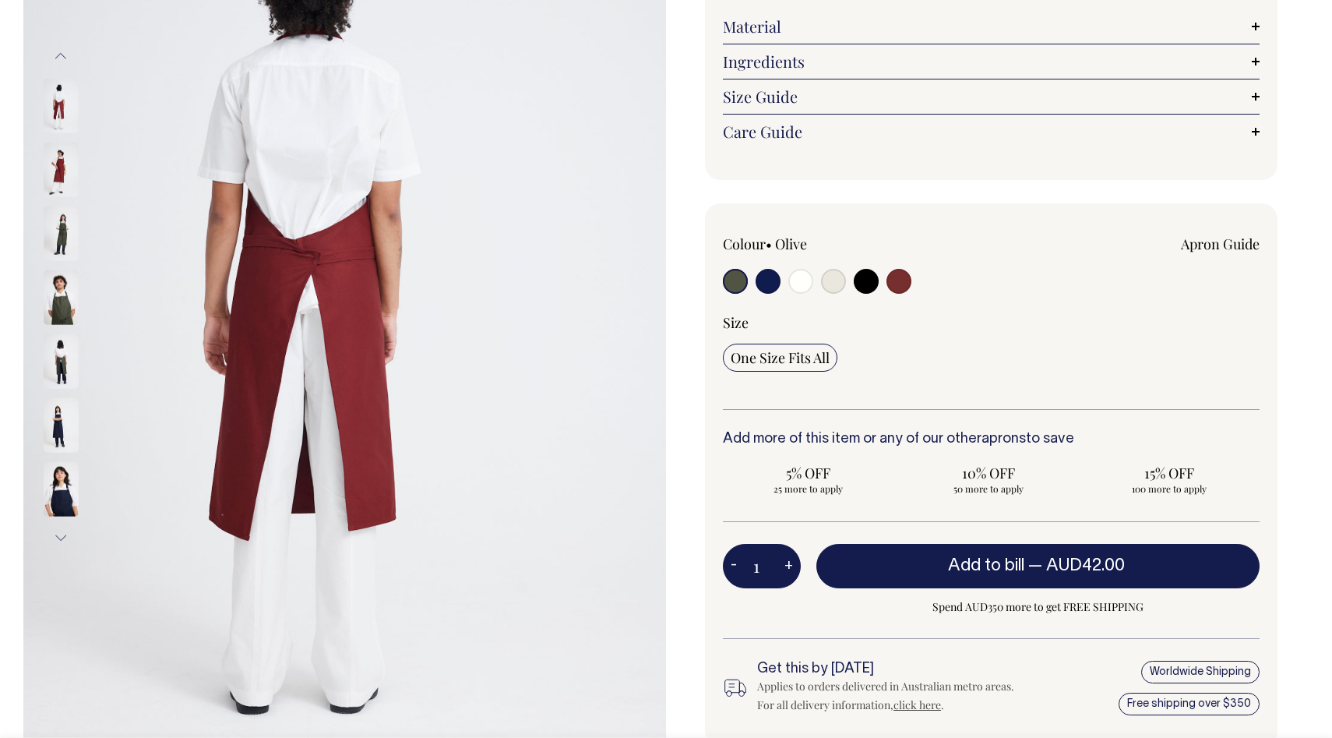
radio input "true"
select select "Dark Navy"
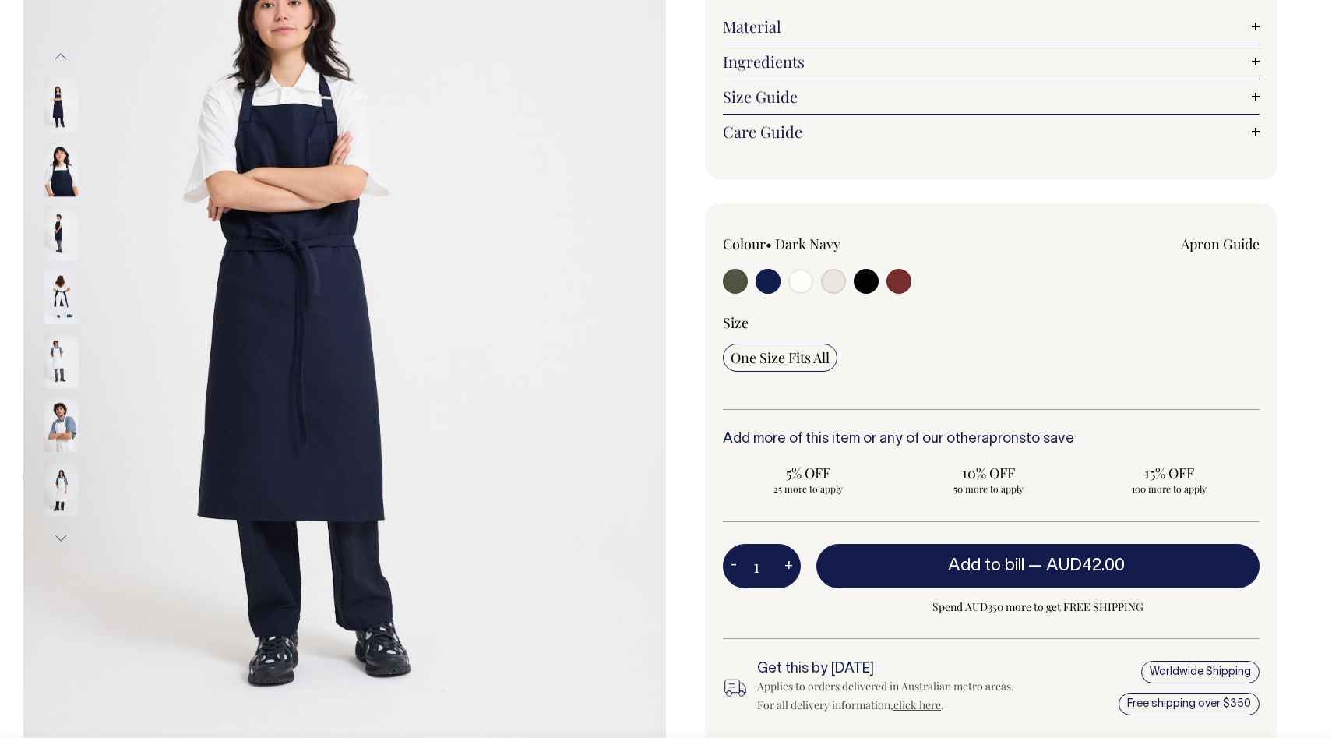
click at [710, 282] on div "Colour • Dark Navy Apron Guide One Size Fits All" at bounding box center [991, 475] width 573 height 544
click at [728, 284] on input "radio" at bounding box center [735, 281] width 25 height 25
radio input "true"
select select "Olive"
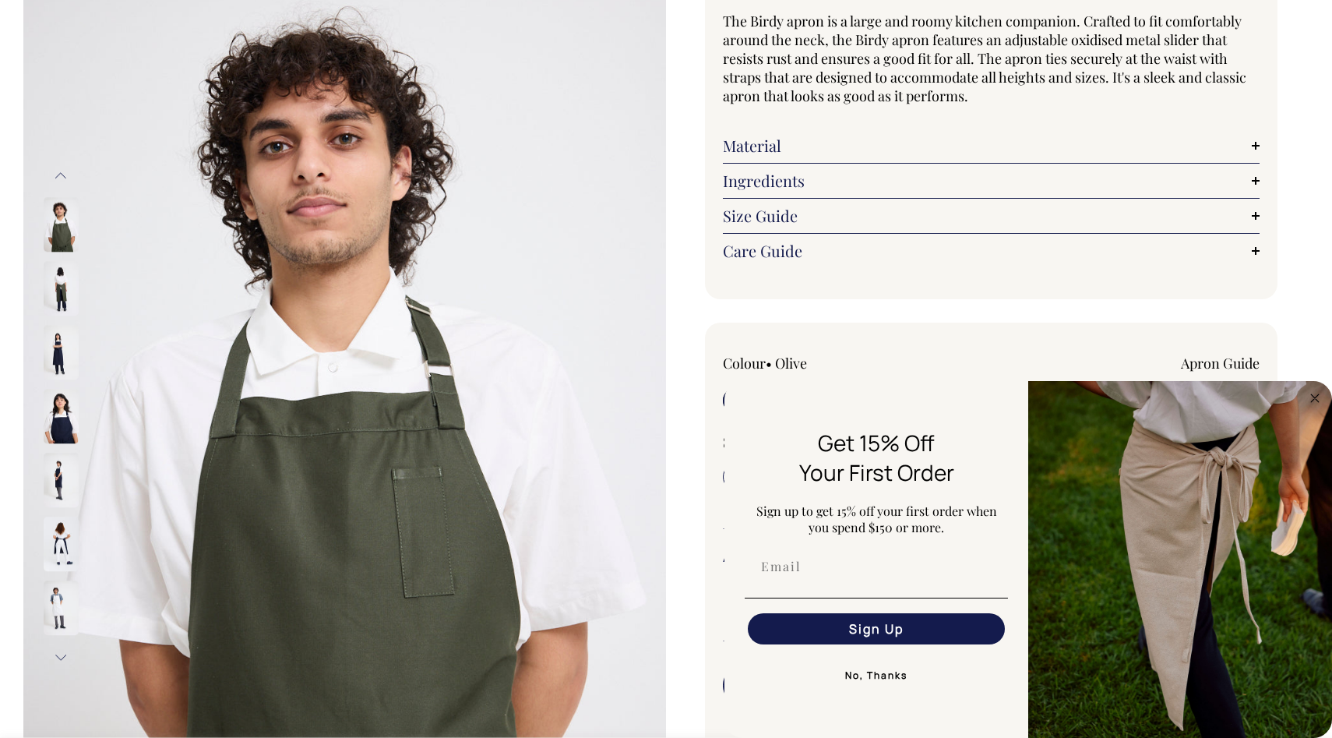
scroll to position [148, 0]
drag, startPoint x: 1310, startPoint y: 395, endPoint x: 1295, endPoint y: 370, distance: 29.0
click at [1310, 395] on circle "Close dialog" at bounding box center [1316, 398] width 18 height 18
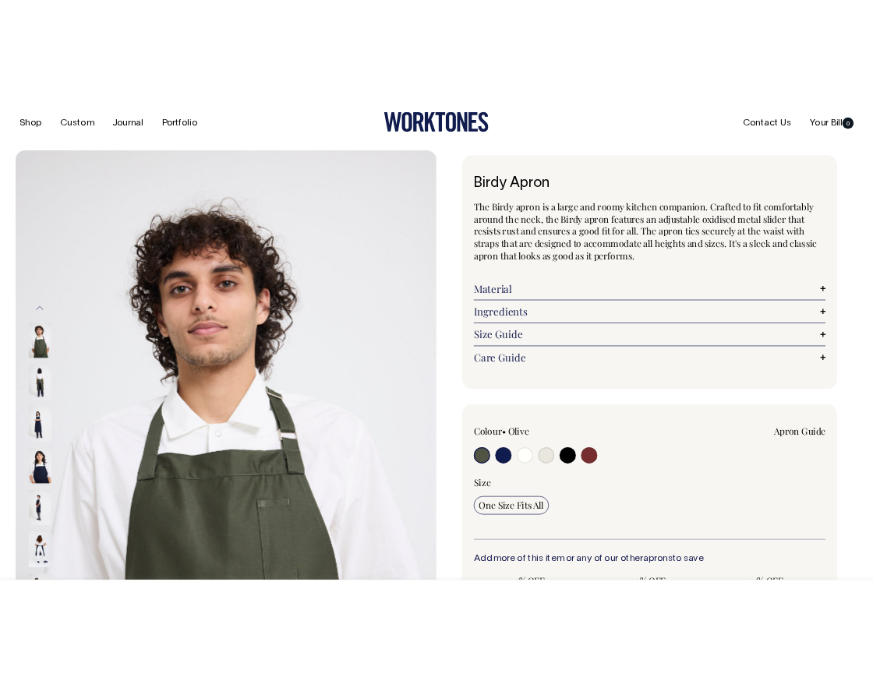
scroll to position [0, 0]
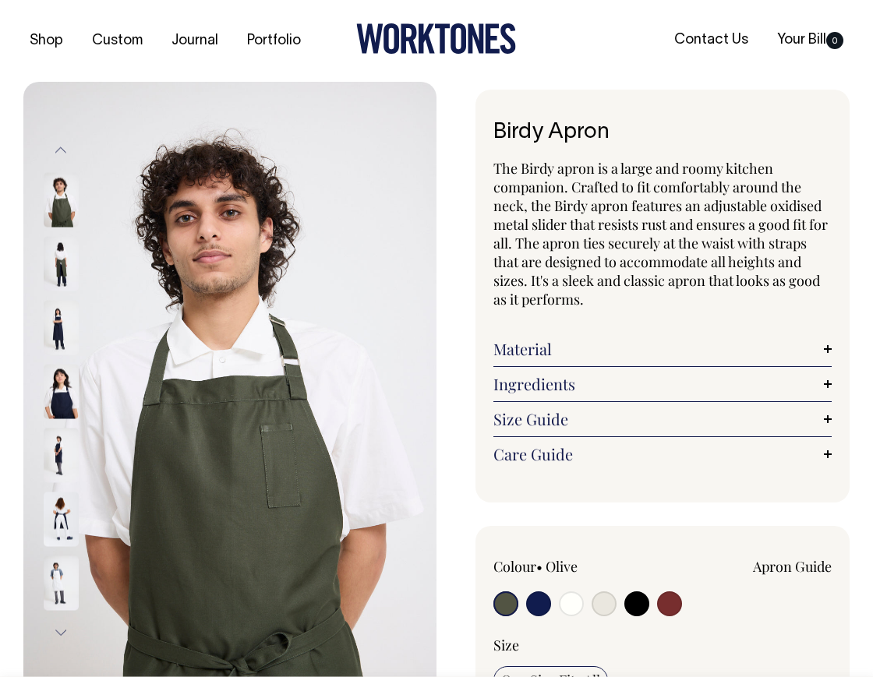
click at [62, 263] on img at bounding box center [61, 263] width 35 height 55
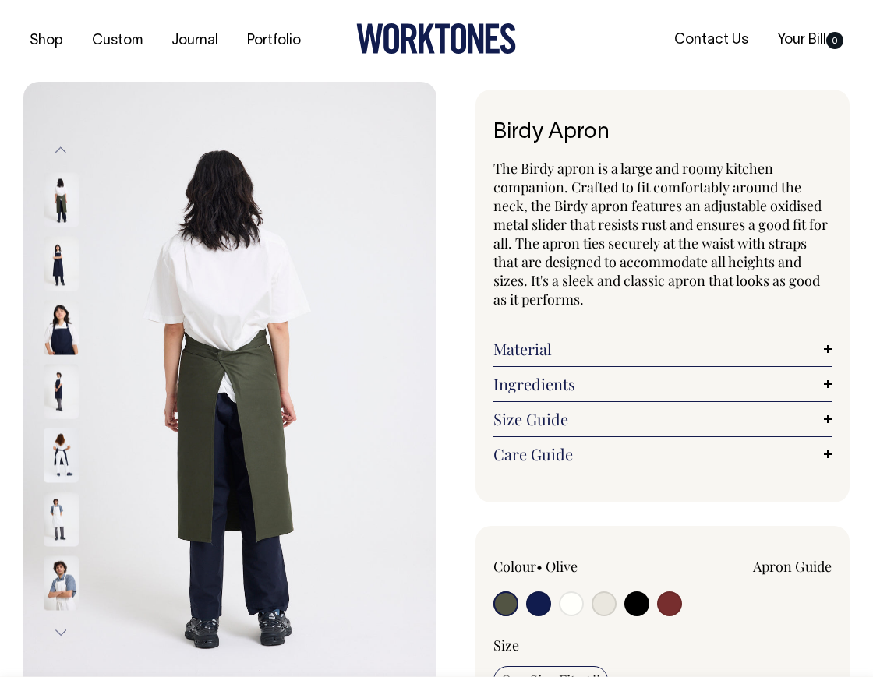
click at [63, 323] on img at bounding box center [61, 327] width 35 height 55
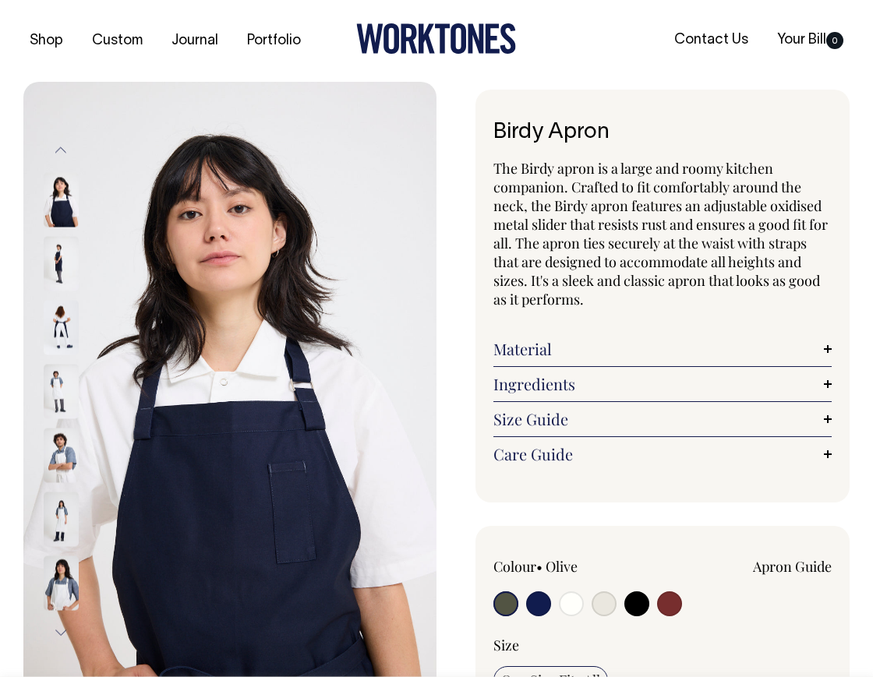
click at [510, 601] on input "radio" at bounding box center [505, 603] width 25 height 25
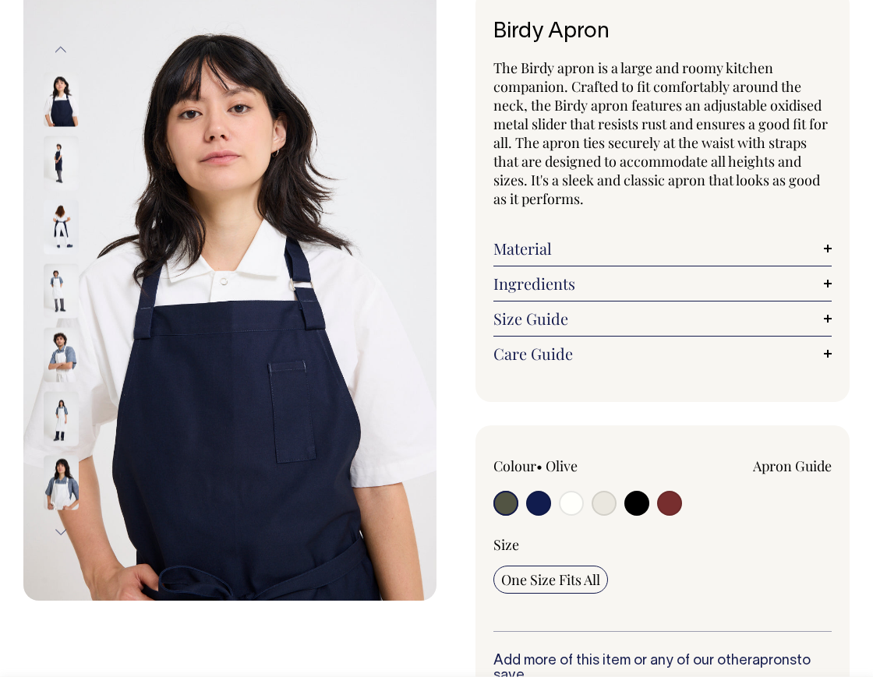
scroll to position [101, 0]
click at [501, 500] on input "radio" at bounding box center [505, 502] width 25 height 25
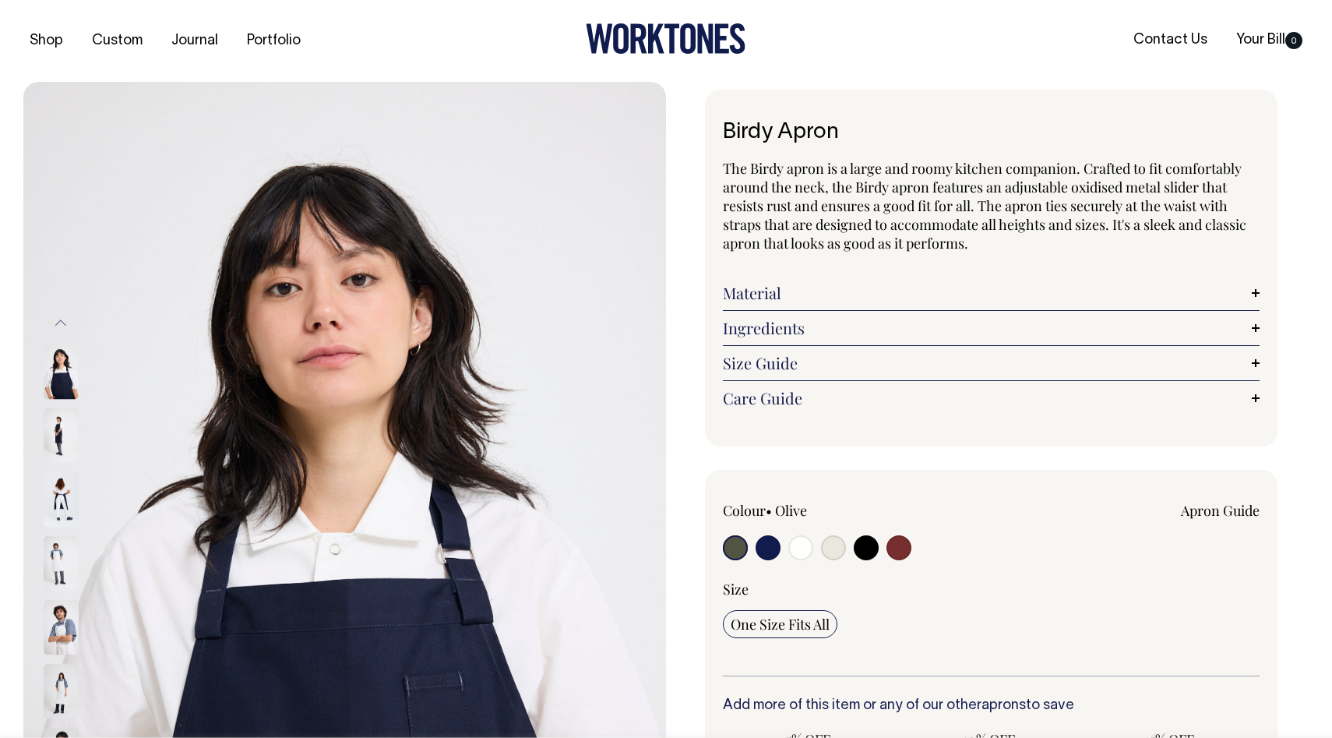
scroll to position [0, 0]
click at [1258, 34] on link "Your Bill 0" at bounding box center [1269, 40] width 79 height 26
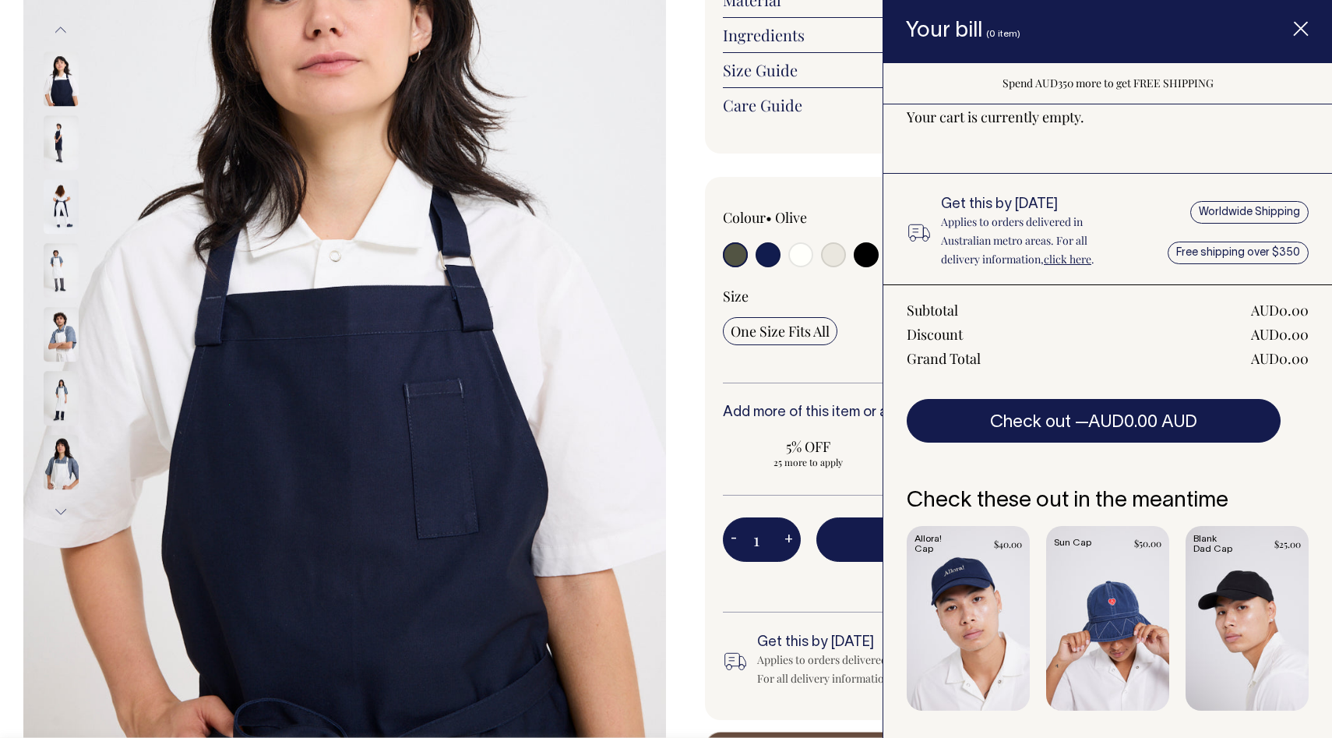
scroll to position [298, 0]
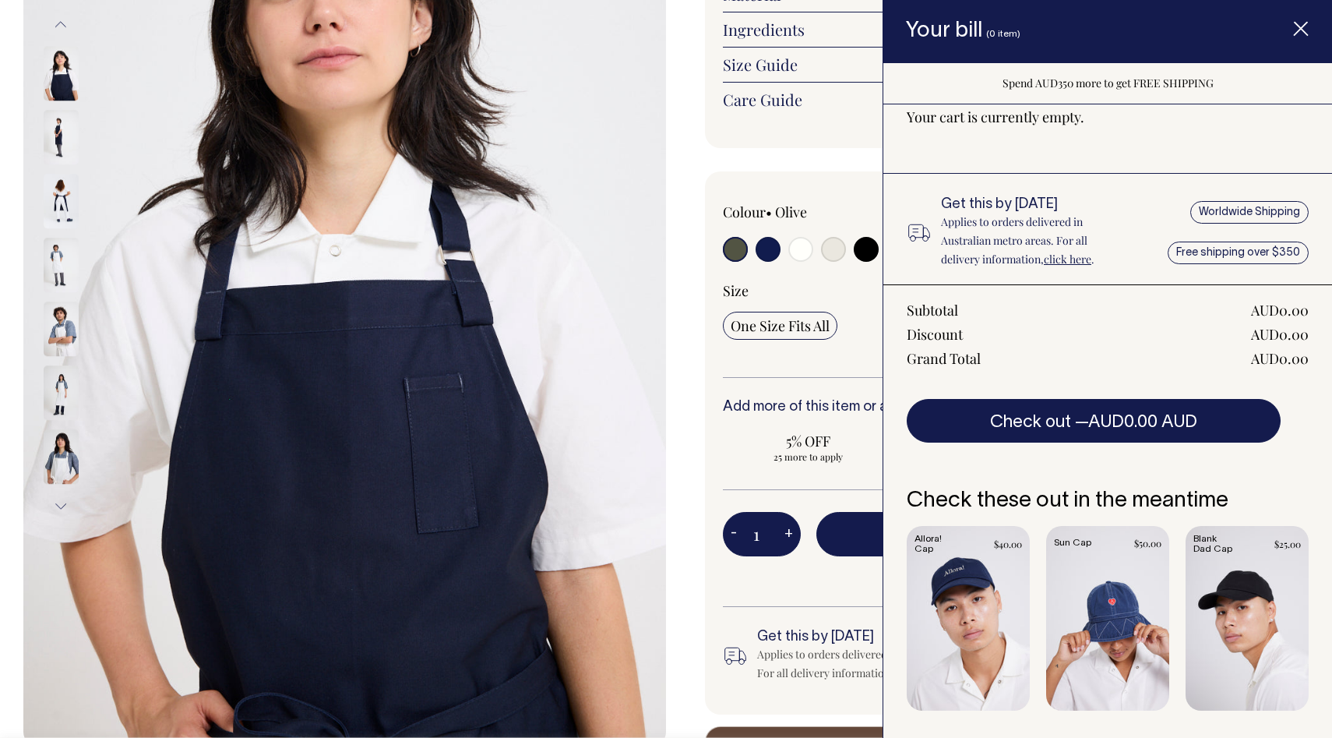
click at [1311, 24] on span "Item added to your cart" at bounding box center [1301, 31] width 62 height 66
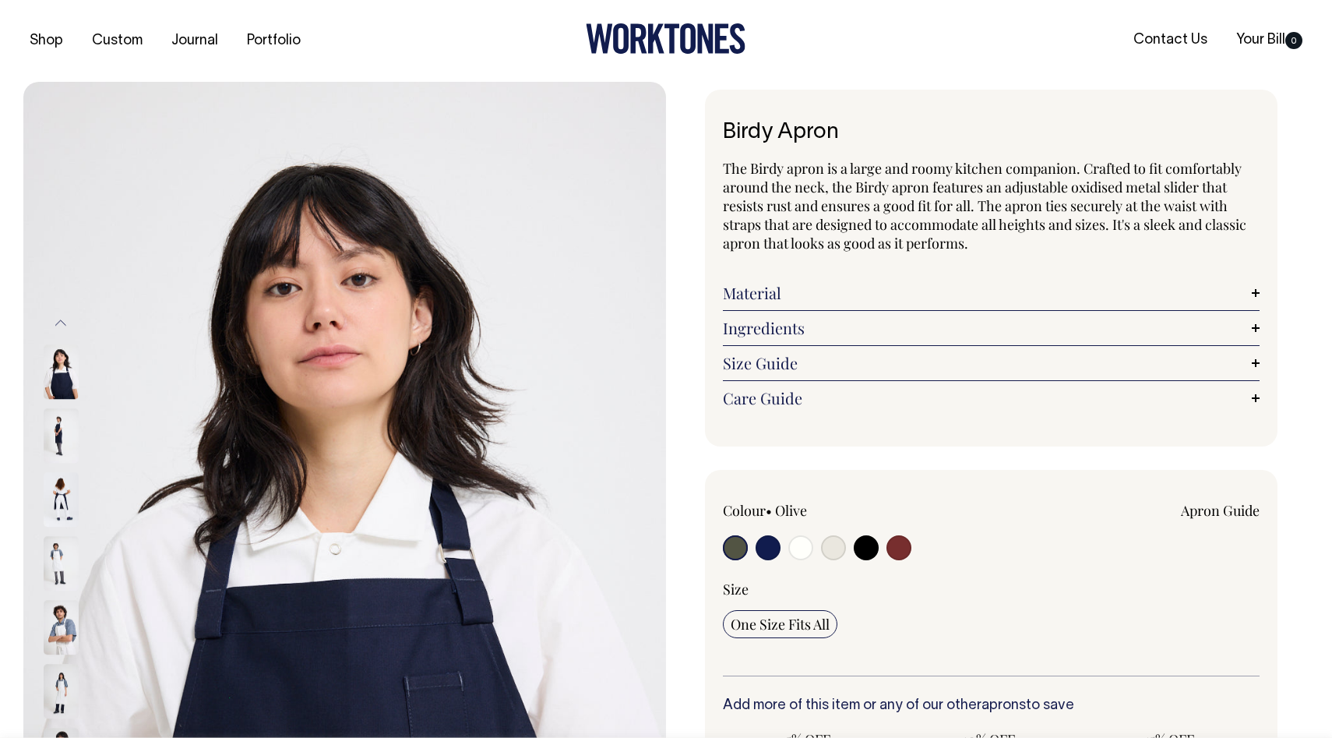
scroll to position [0, 0]
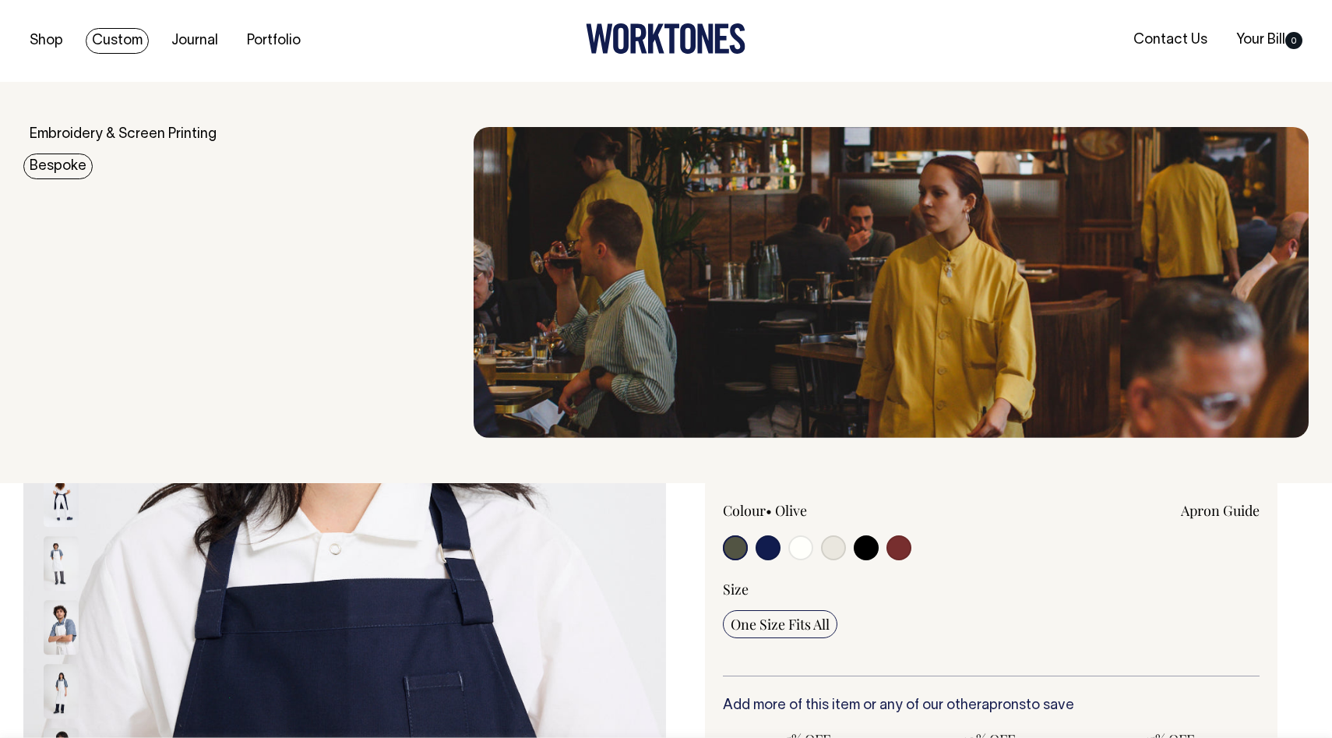
click at [58, 171] on link "Bespoke" at bounding box center [57, 166] width 69 height 26
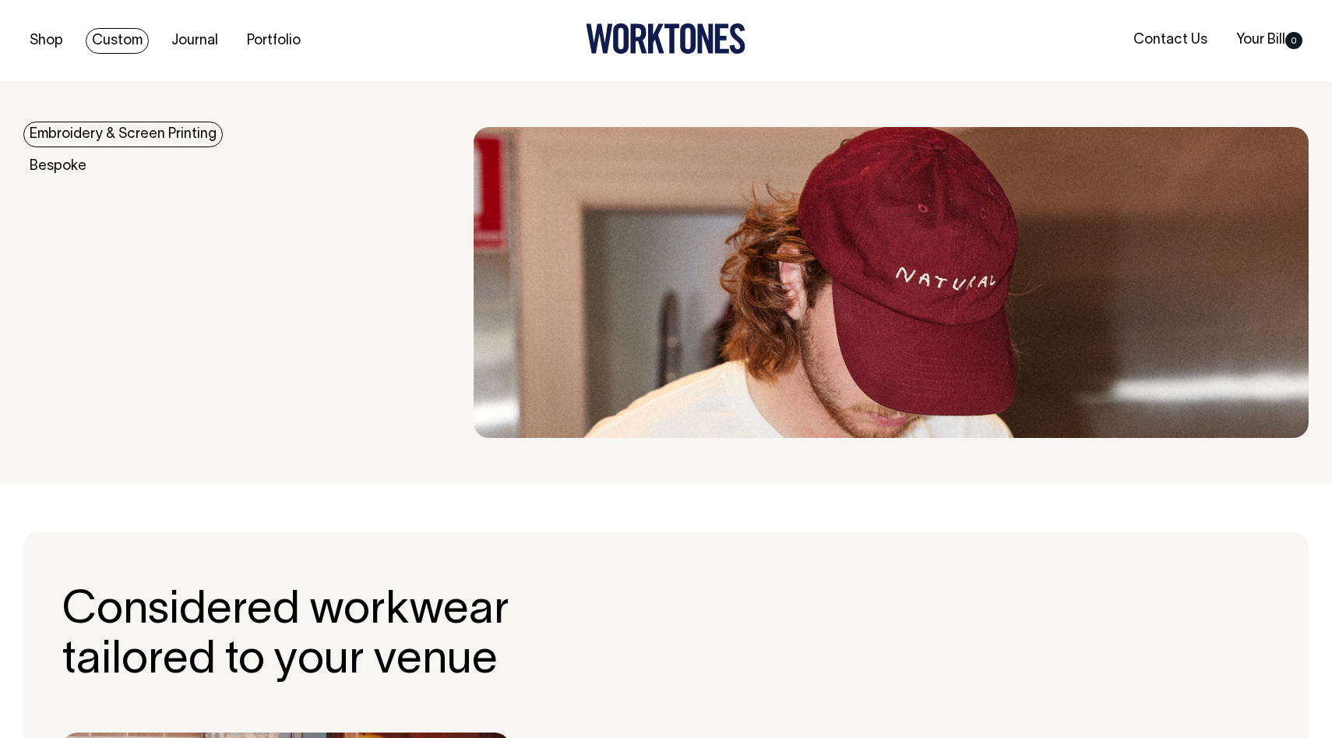
click at [94, 118] on div "Accessories Aprons Workwear Some Options Blank Dad Cap Store Cap" at bounding box center [666, 283] width 1332 height 358
click at [91, 129] on link "Embroidery & Screen Printing" at bounding box center [122, 135] width 199 height 26
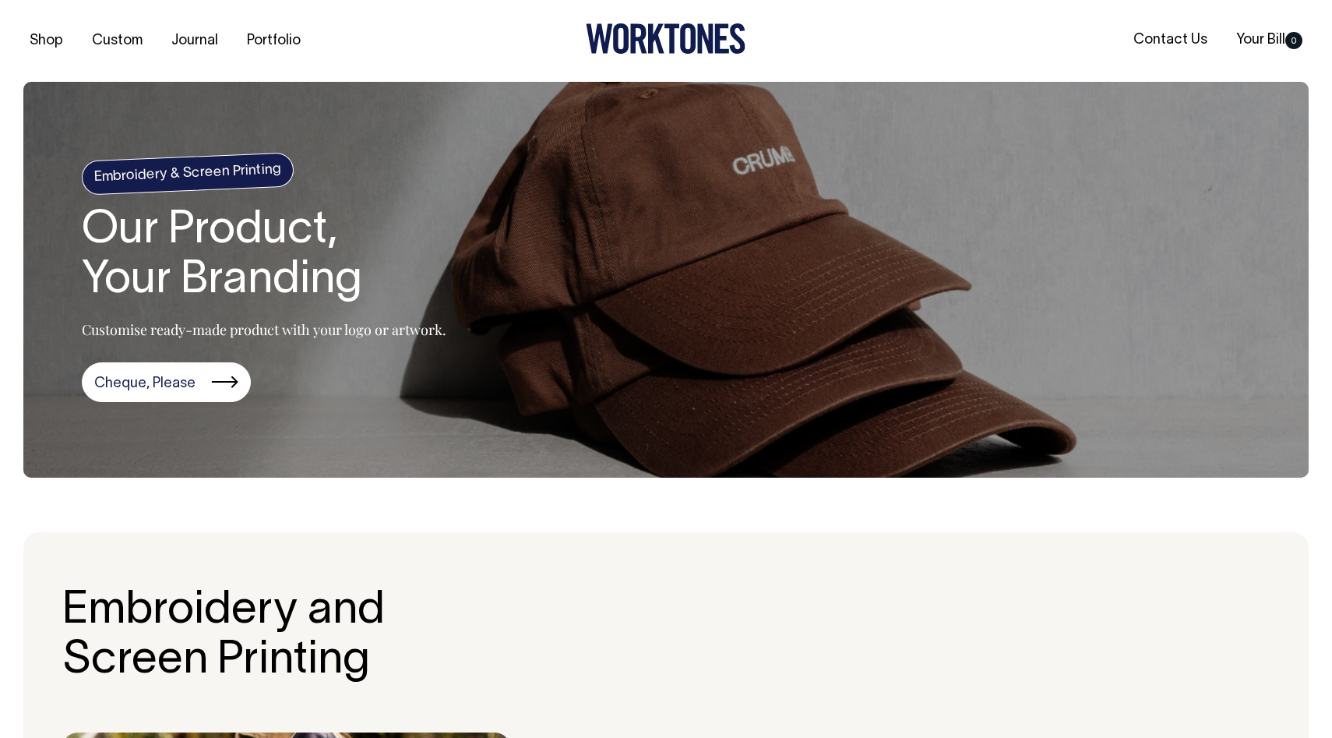
click at [799, 228] on section "Embroidery & Screen Printing Our Product, Your Branding Customise ready-made pr…" at bounding box center [666, 280] width 1286 height 396
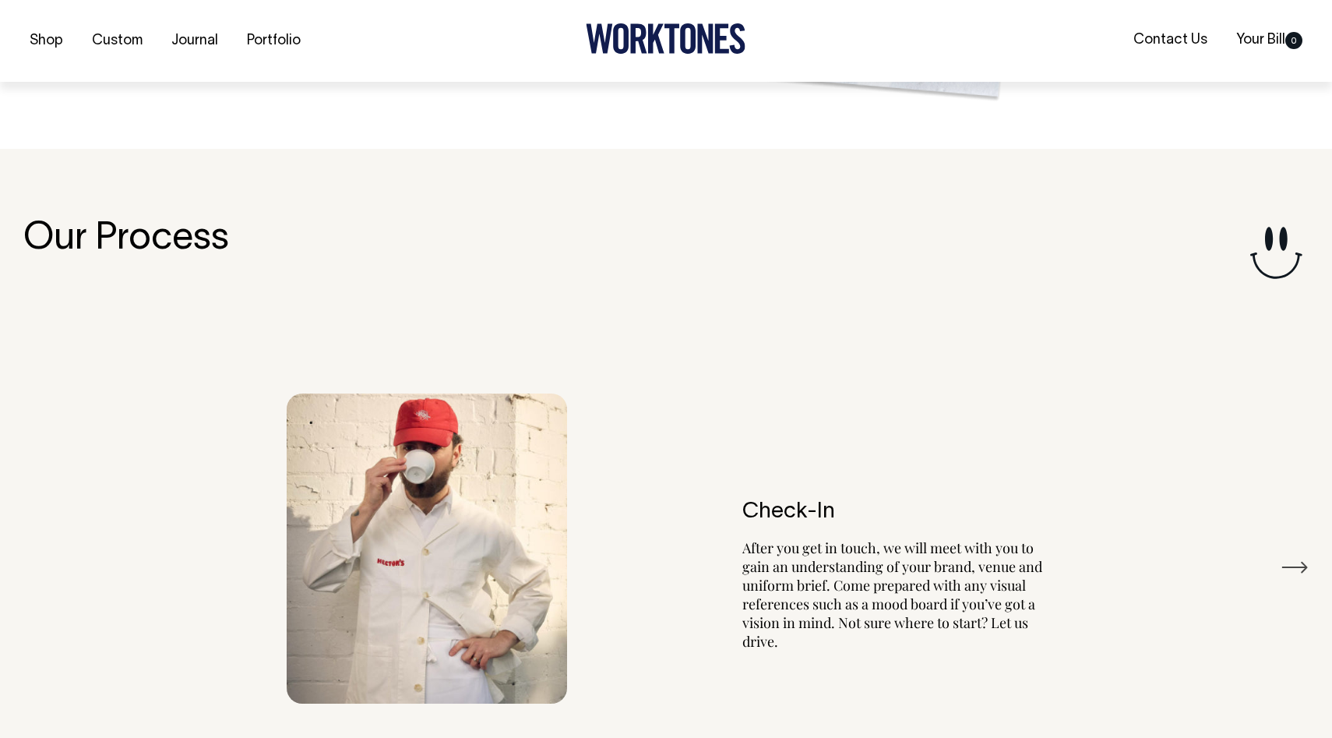
scroll to position [1700, 0]
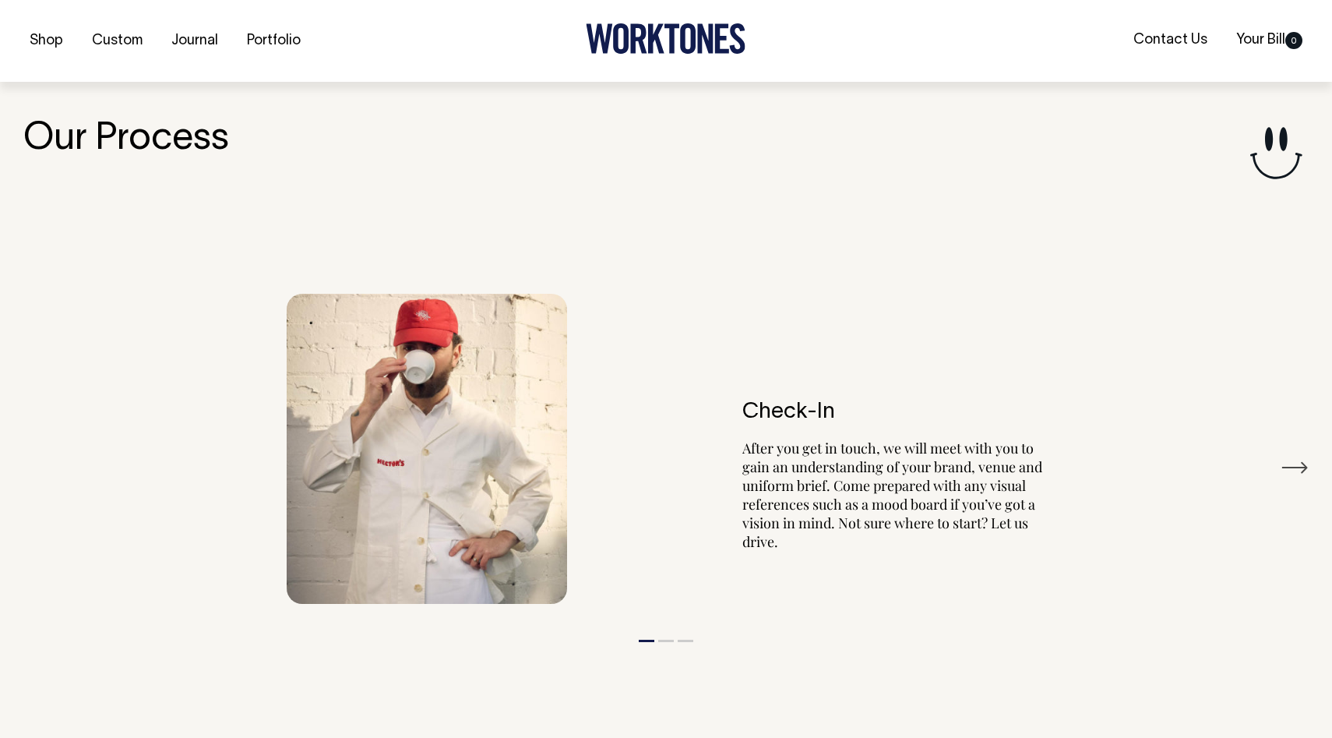
click at [663, 640] on button "2" at bounding box center [666, 641] width 16 height 2
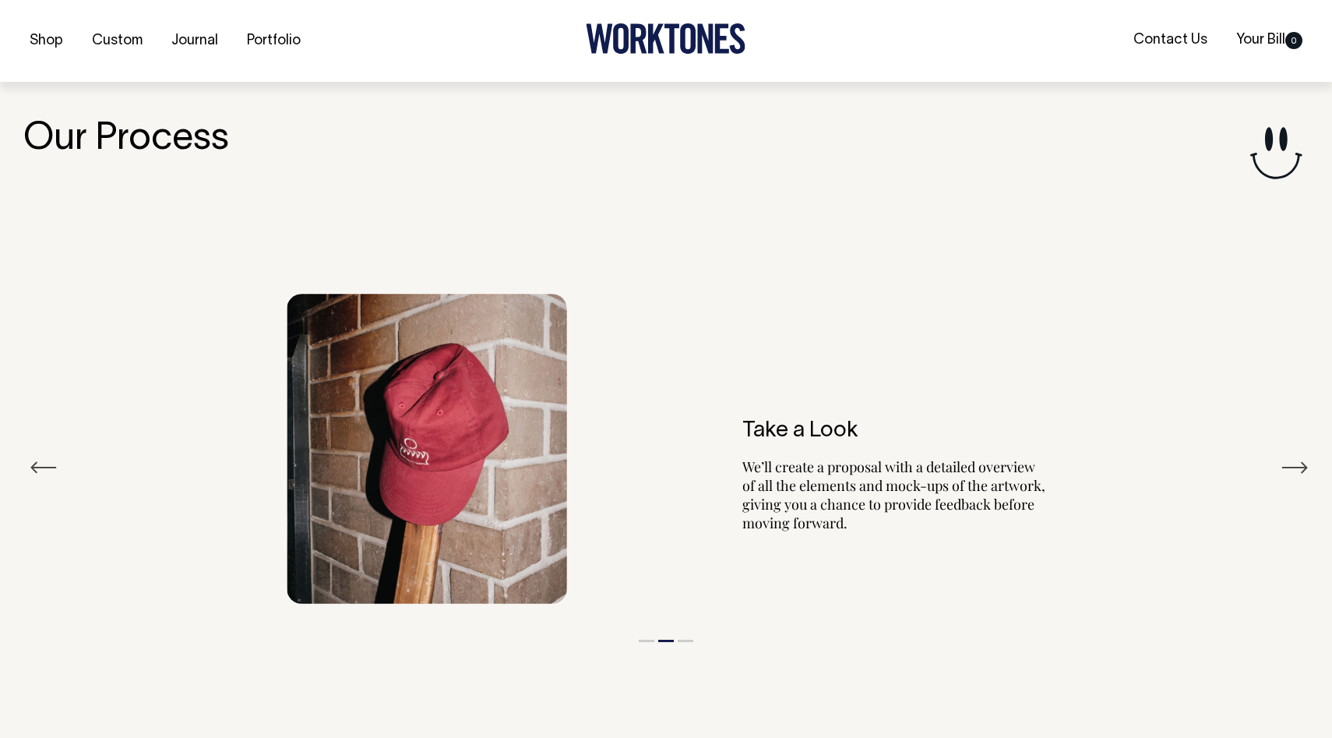
click at [684, 640] on button "3" at bounding box center [686, 641] width 16 height 2
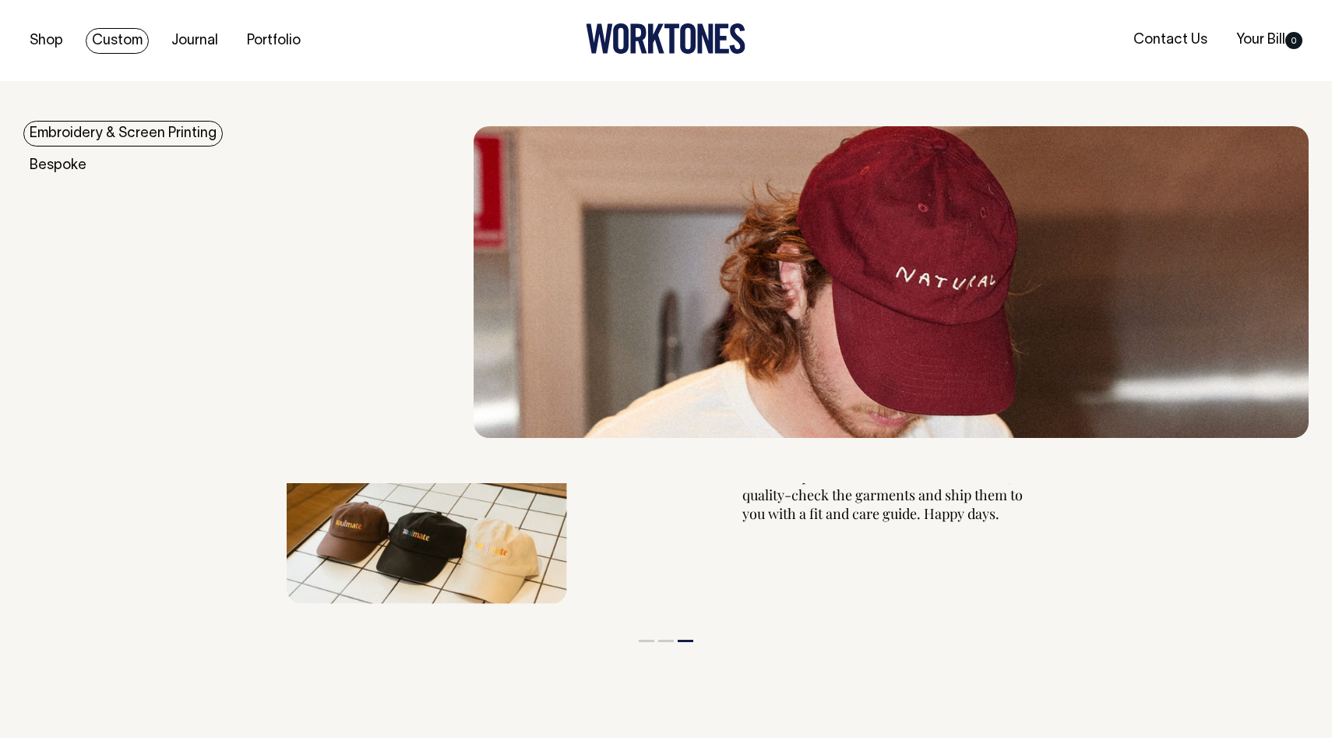
click at [117, 136] on link "Embroidery & Screen Printing" at bounding box center [122, 134] width 199 height 26
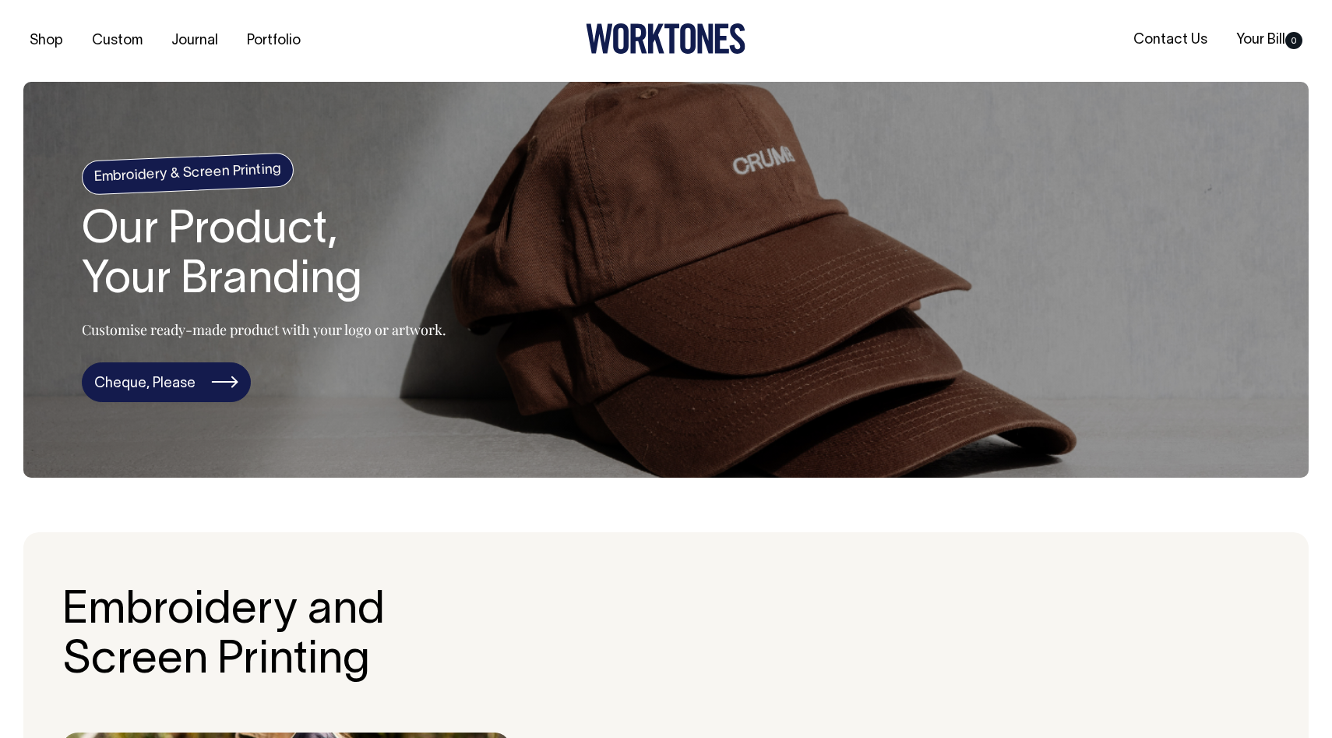
click at [184, 387] on link "Cheque, Please" at bounding box center [166, 382] width 169 height 41
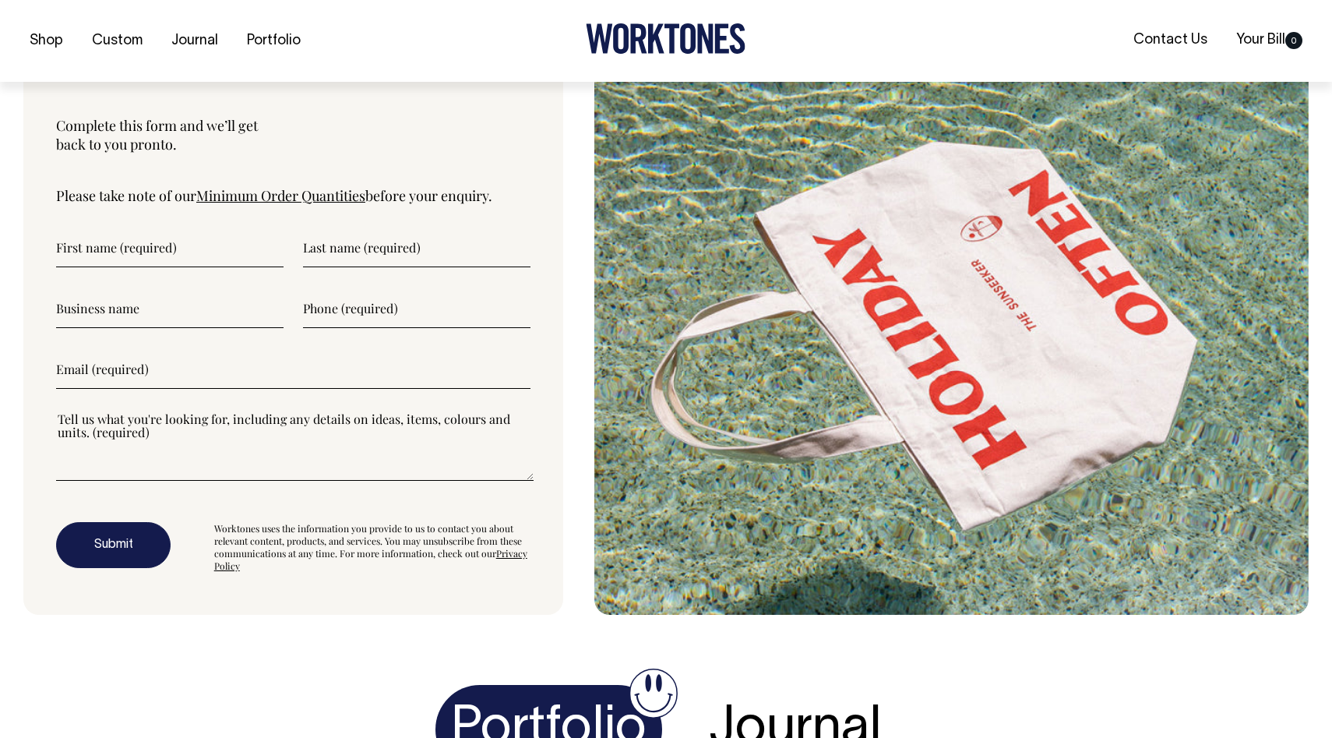
scroll to position [4152, 0]
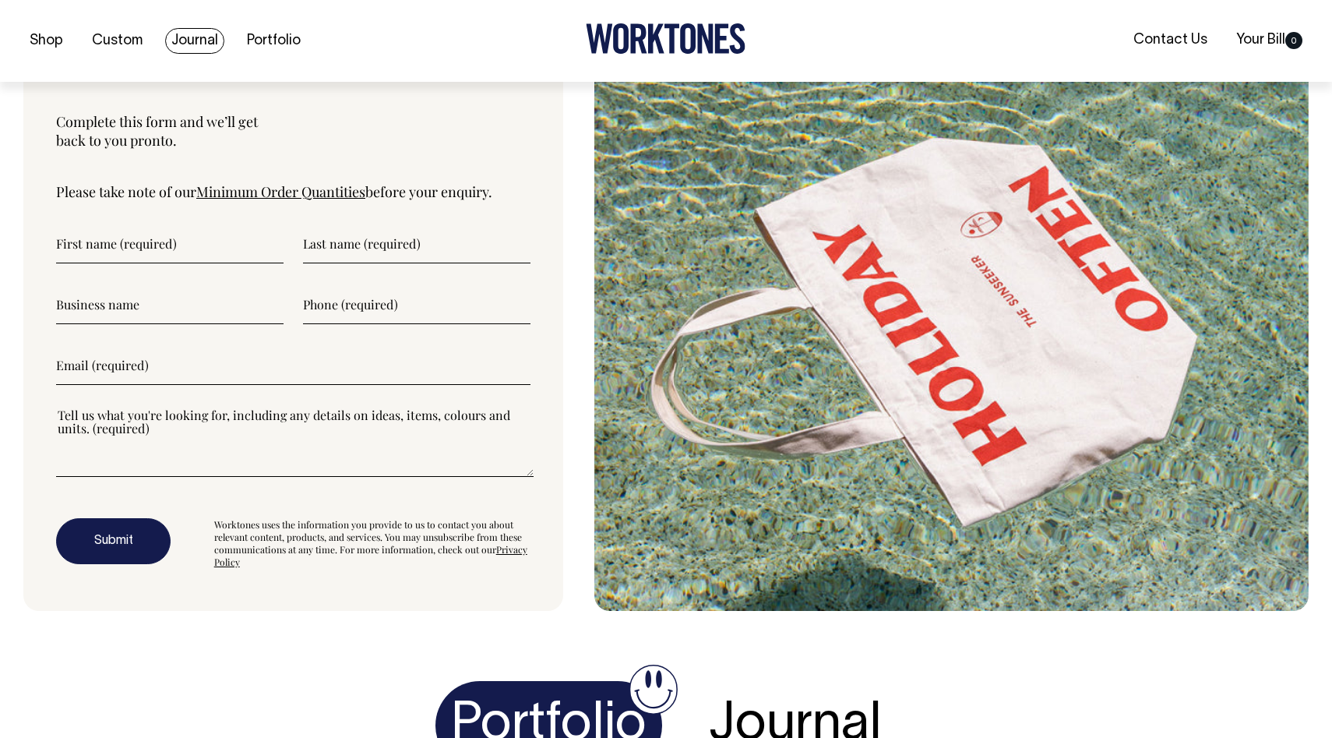
click at [192, 43] on link "Journal" at bounding box center [194, 41] width 59 height 26
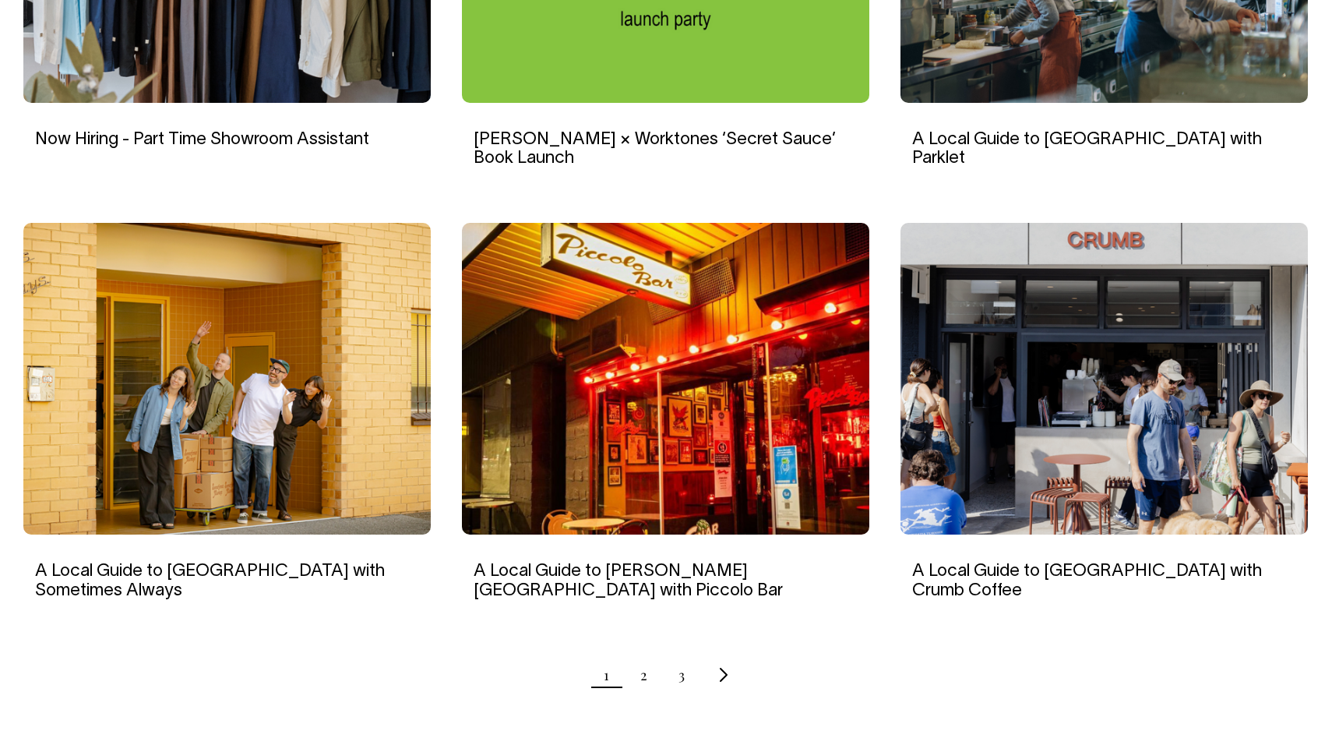
scroll to position [1302, 0]
click at [642, 657] on link "2" at bounding box center [643, 674] width 7 height 39
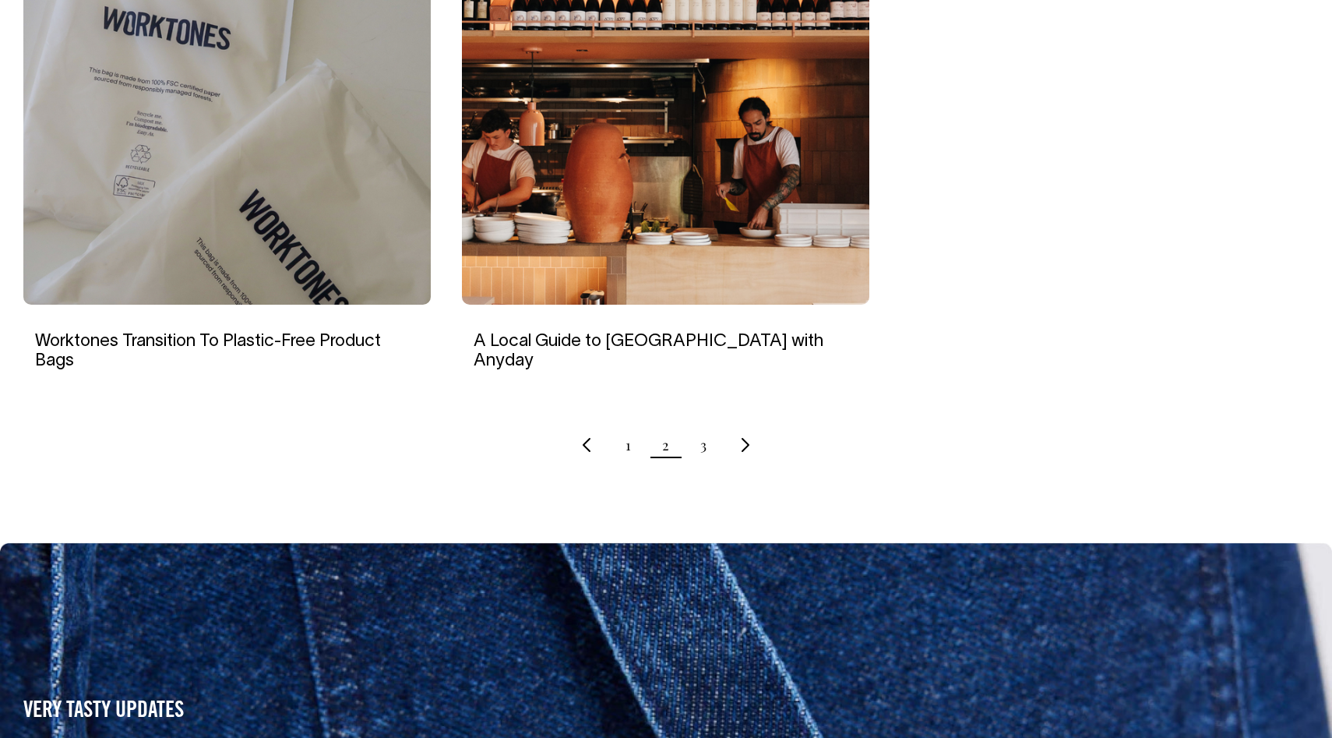
scroll to position [1532, 0]
click at [704, 425] on link "3" at bounding box center [703, 444] width 6 height 39
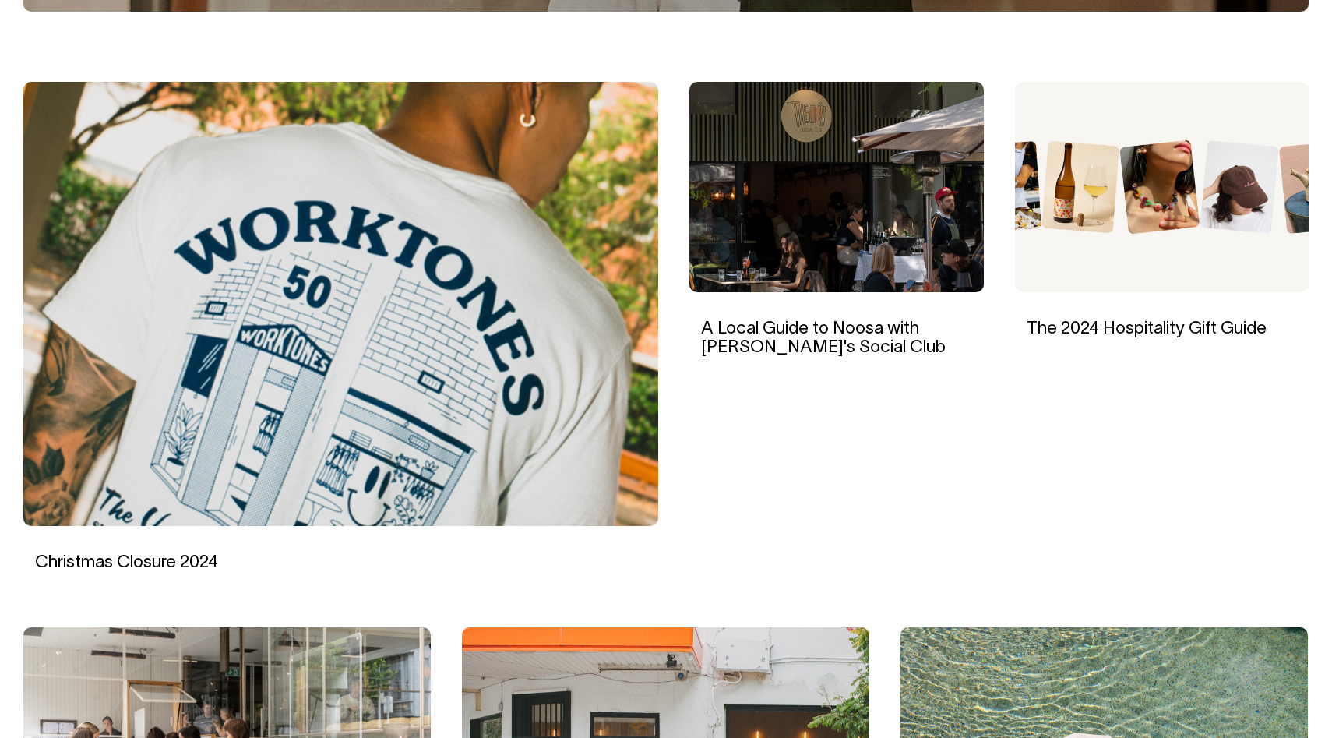
scroll to position [466, 0]
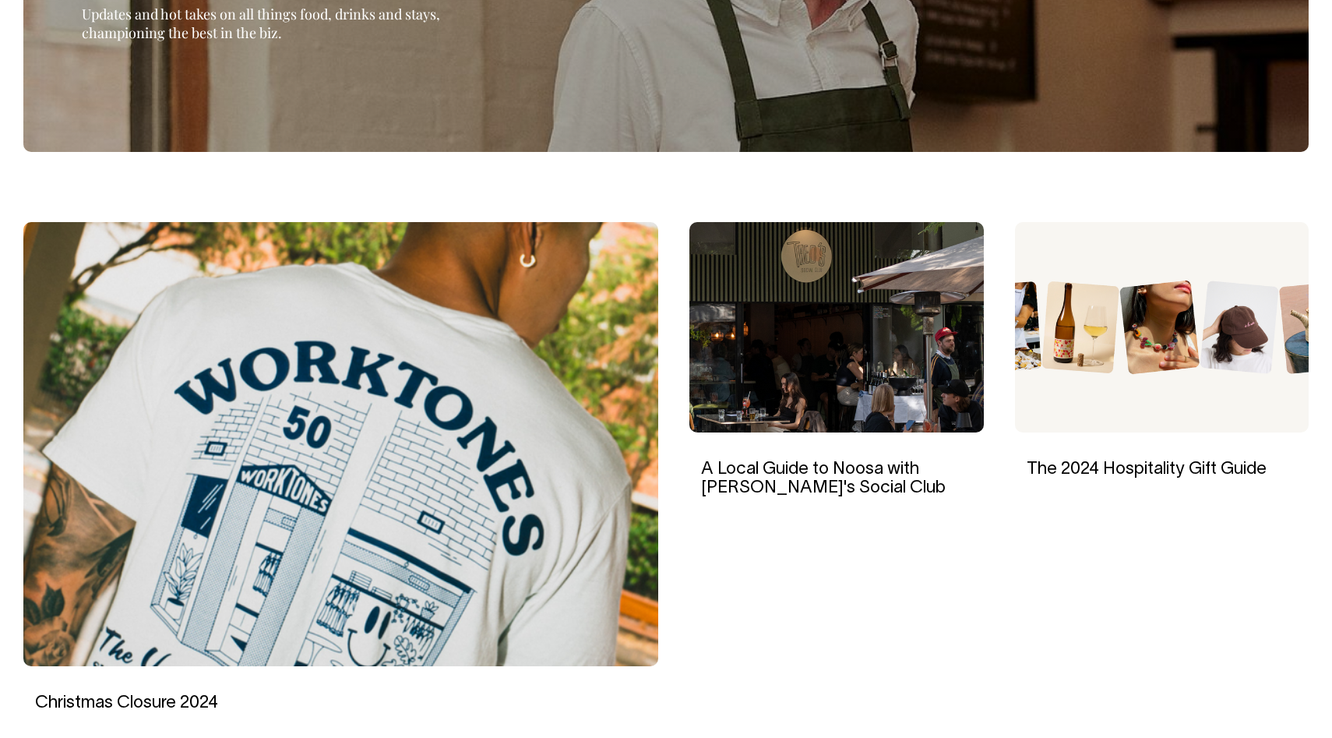
click at [522, 385] on img at bounding box center [340, 444] width 635 height 444
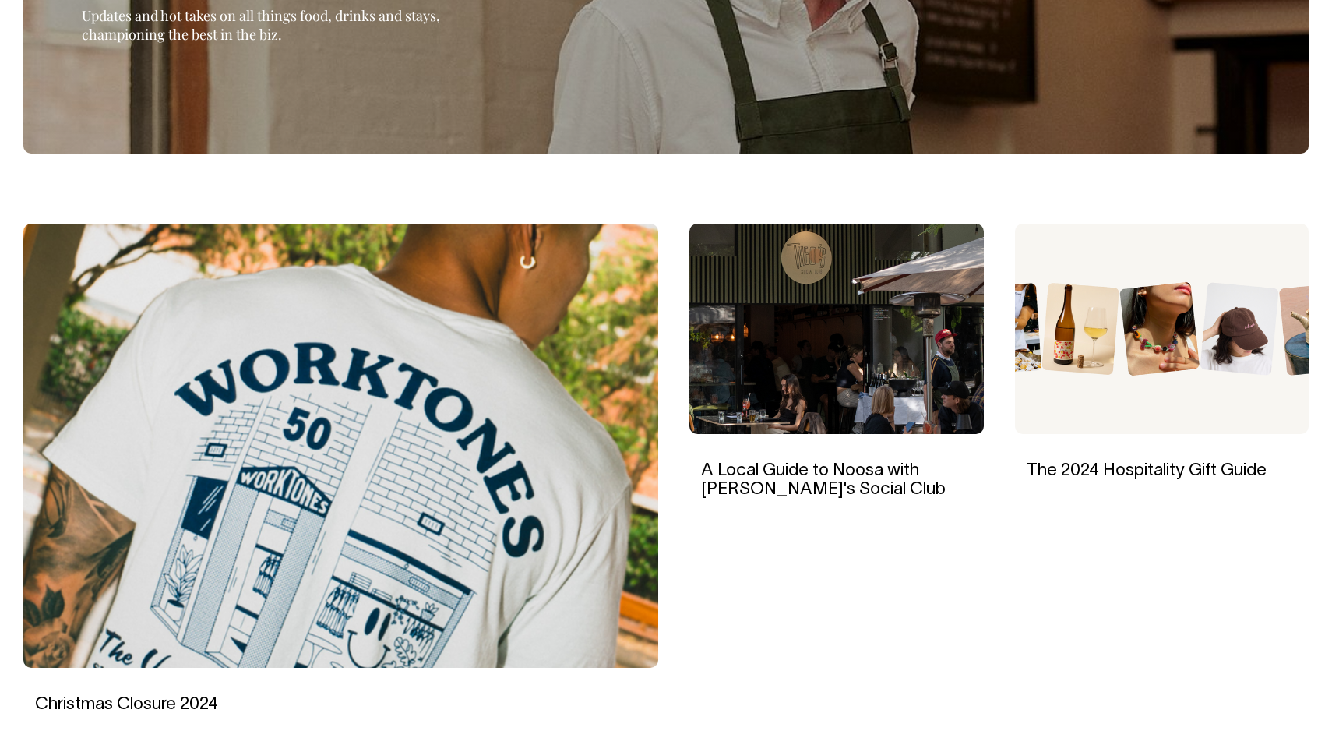
scroll to position [314, 0]
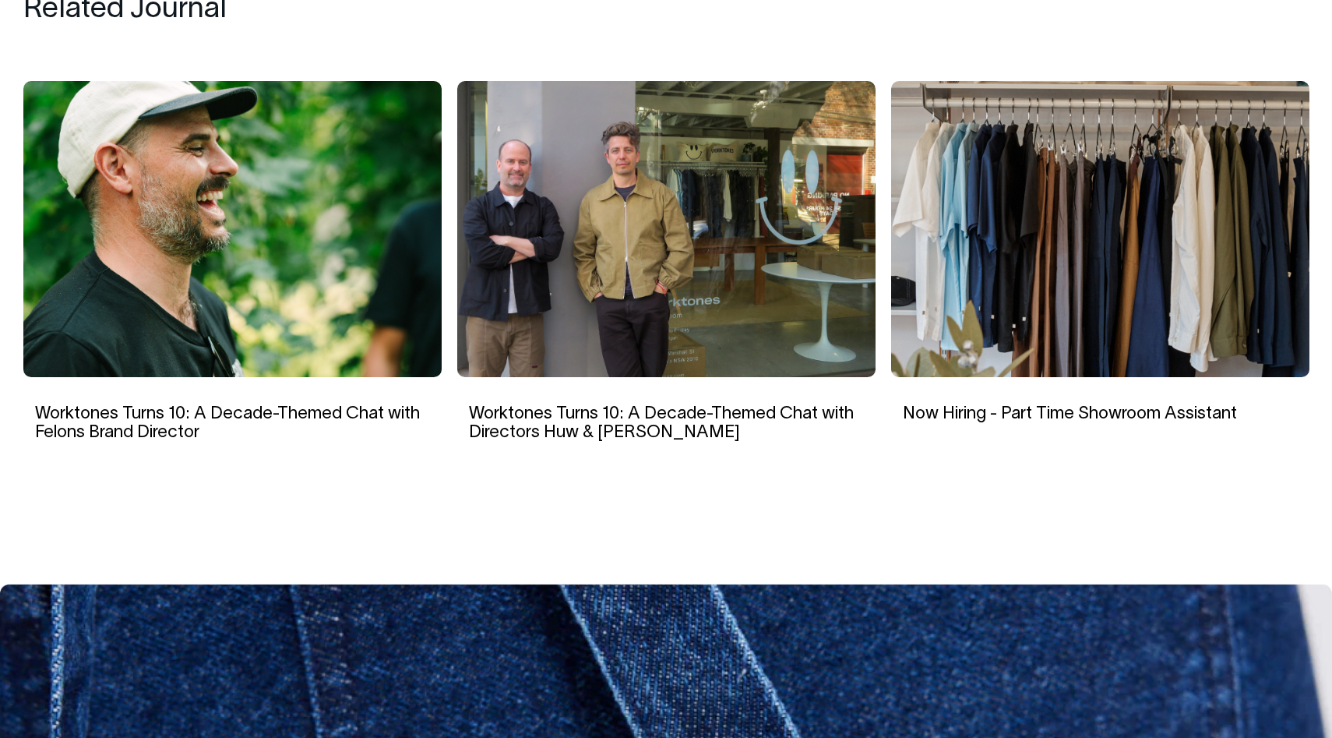
scroll to position [1612, 0]
click at [682, 213] on img at bounding box center [666, 229] width 418 height 296
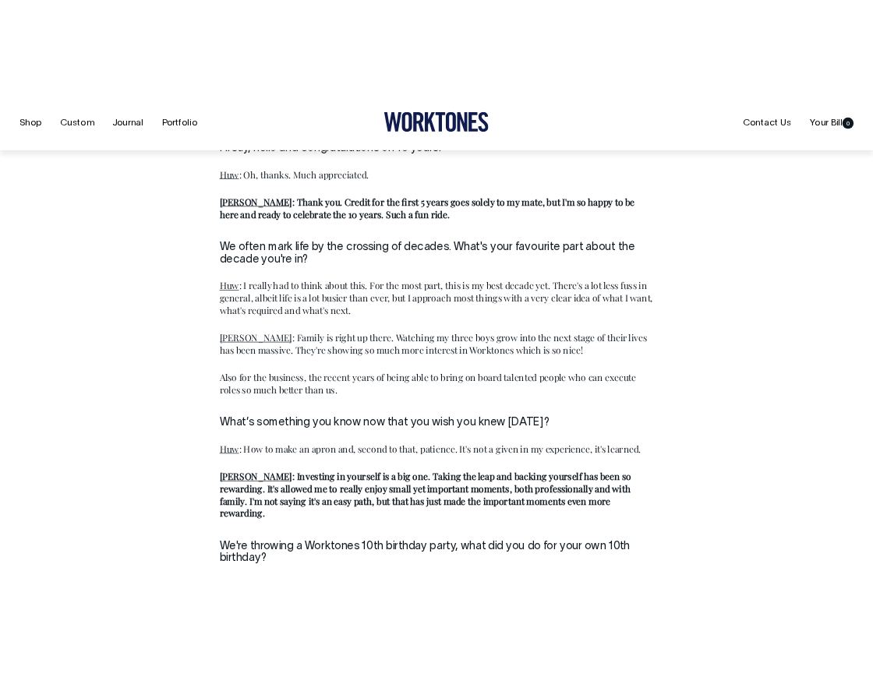
scroll to position [1109, 0]
